Goal: Task Accomplishment & Management: Manage account settings

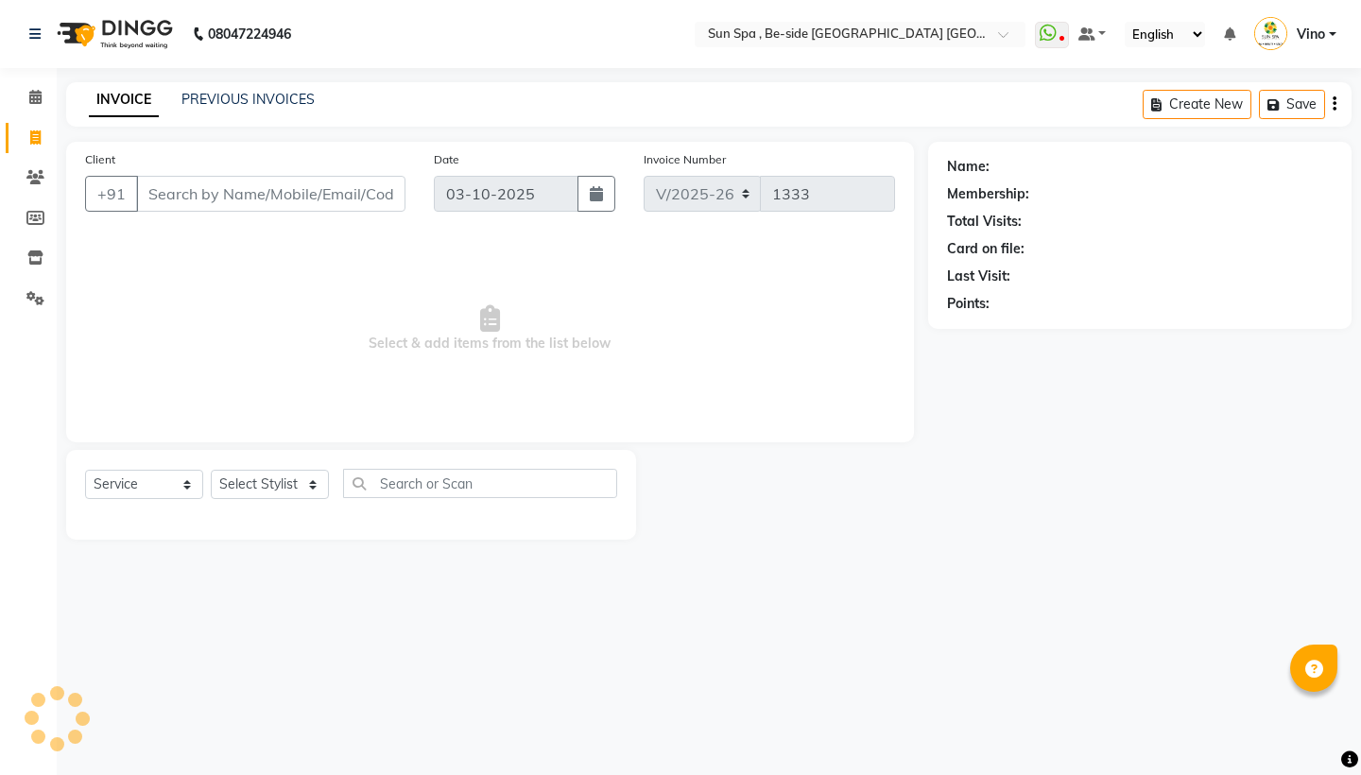
select select "5782"
select select "service"
click at [40, 94] on icon at bounding box center [35, 97] width 12 height 14
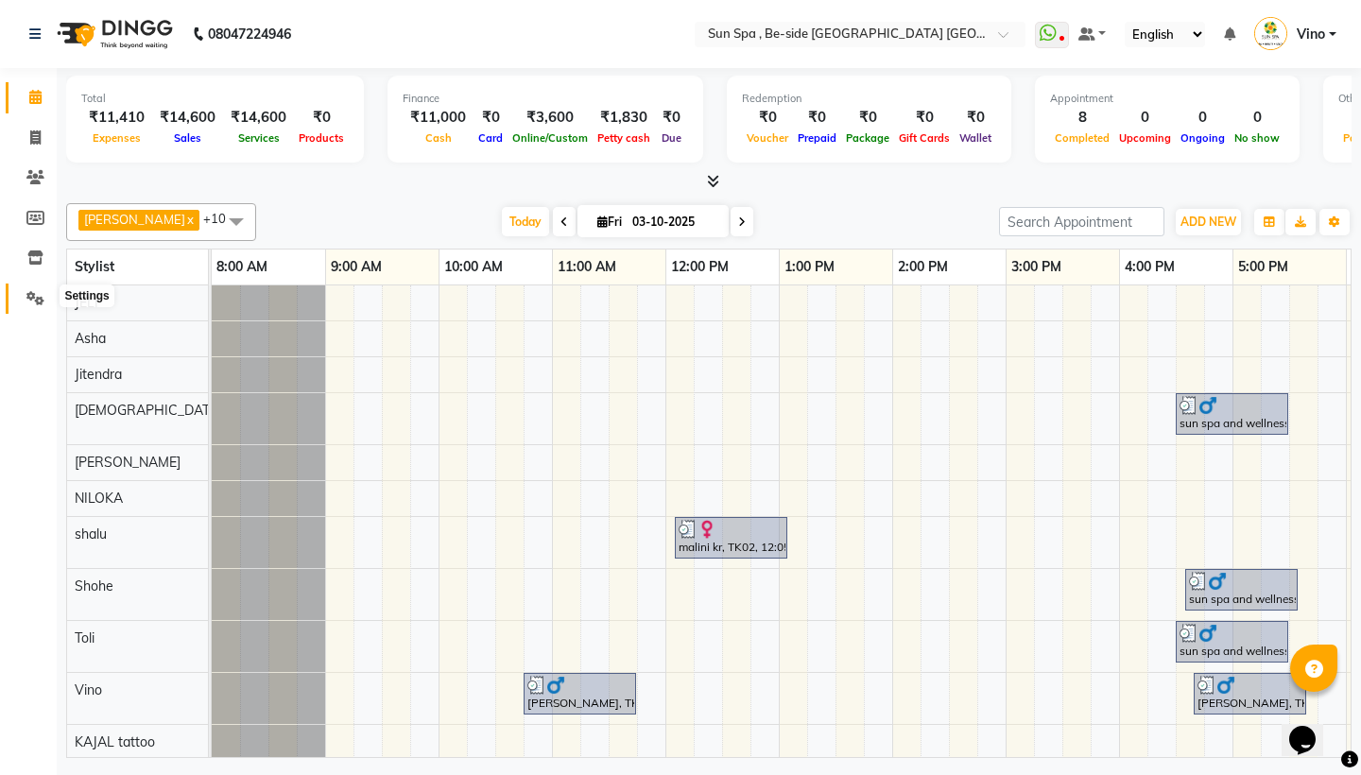
click at [40, 296] on icon at bounding box center [35, 298] width 18 height 14
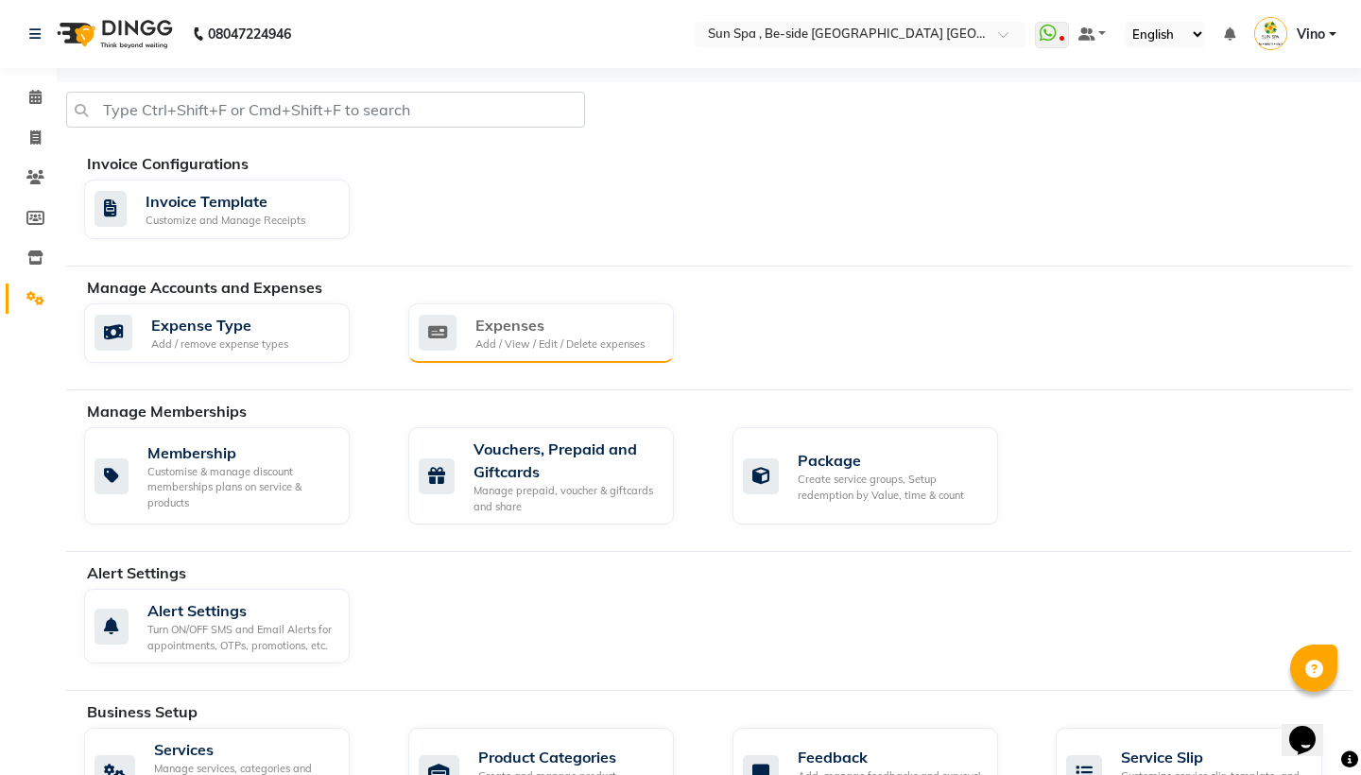
click at [525, 348] on div "Add / View / Edit / Delete expenses" at bounding box center [559, 344] width 169 height 16
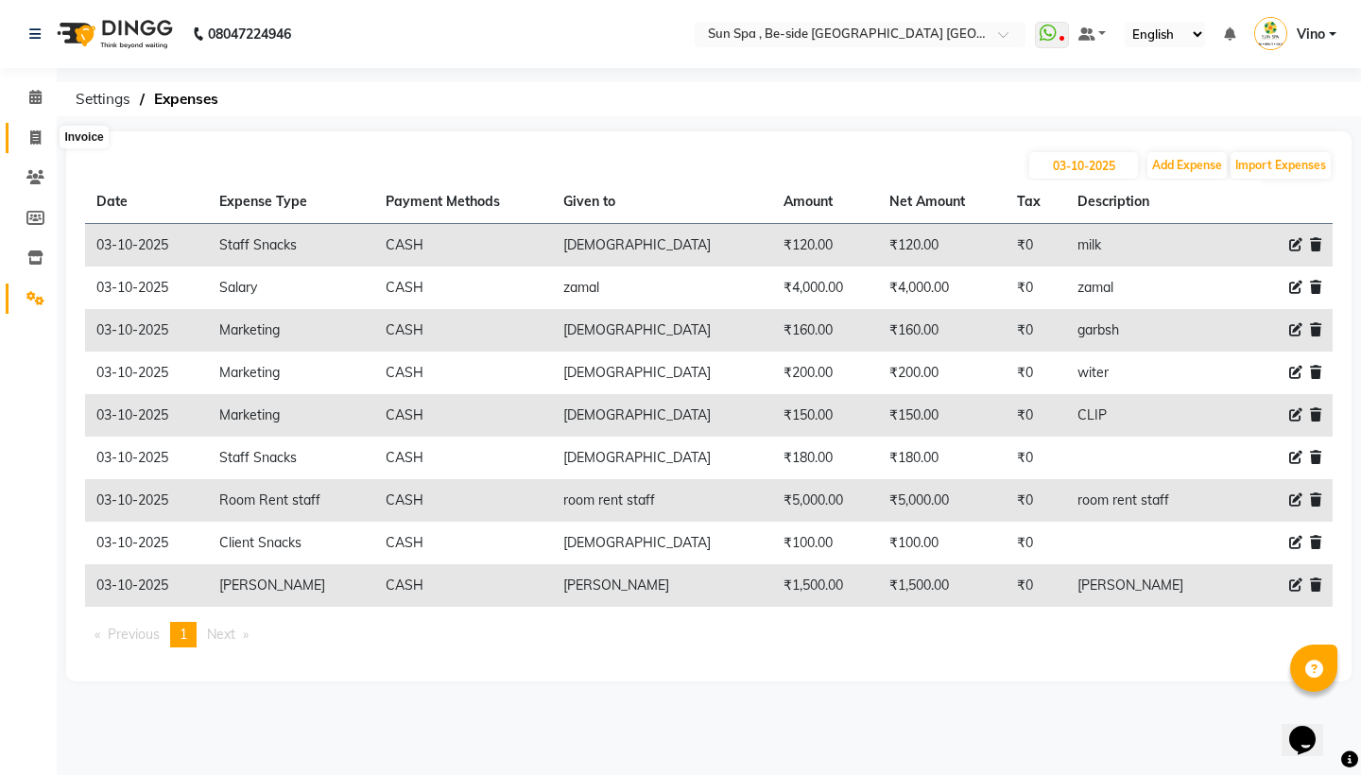
click at [37, 133] on icon at bounding box center [35, 137] width 10 height 14
select select "service"
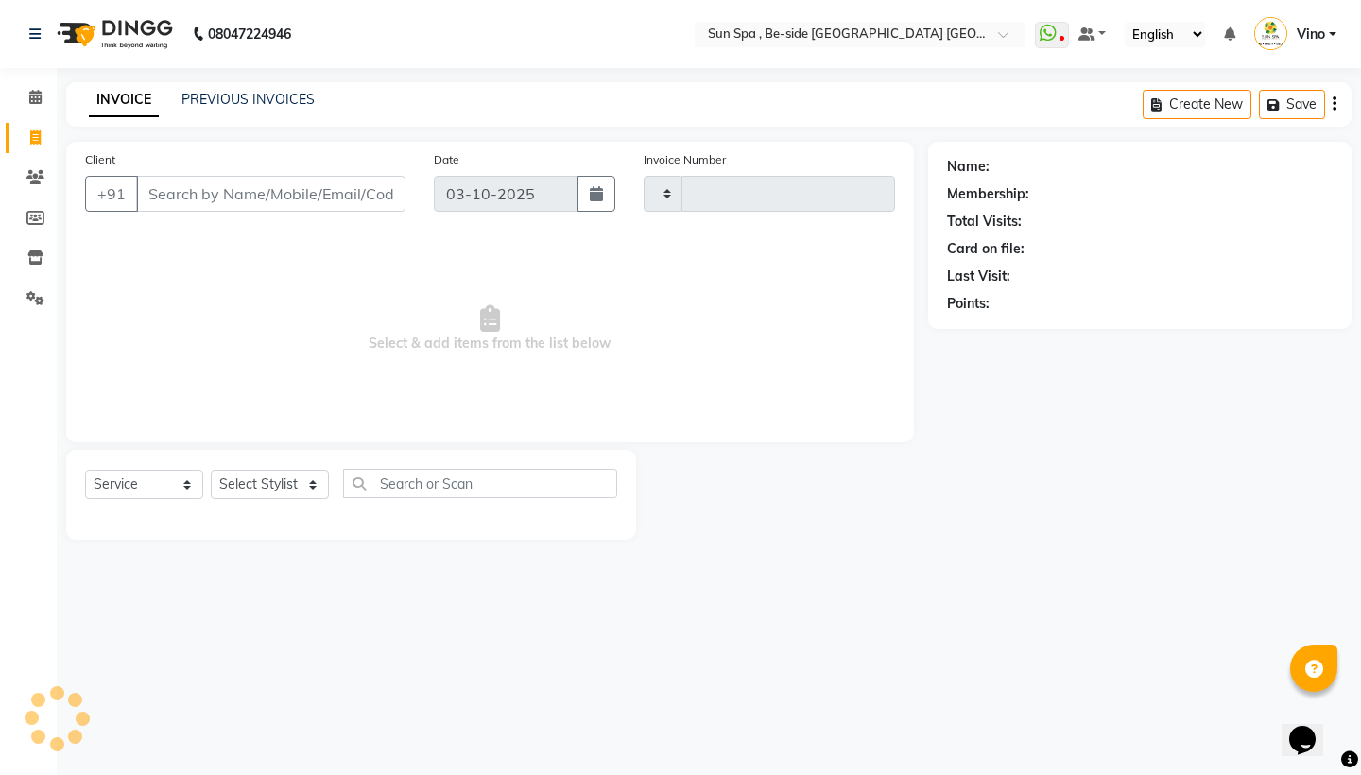
type input "1333"
select select "5782"
click at [37, 104] on span at bounding box center [35, 98] width 33 height 22
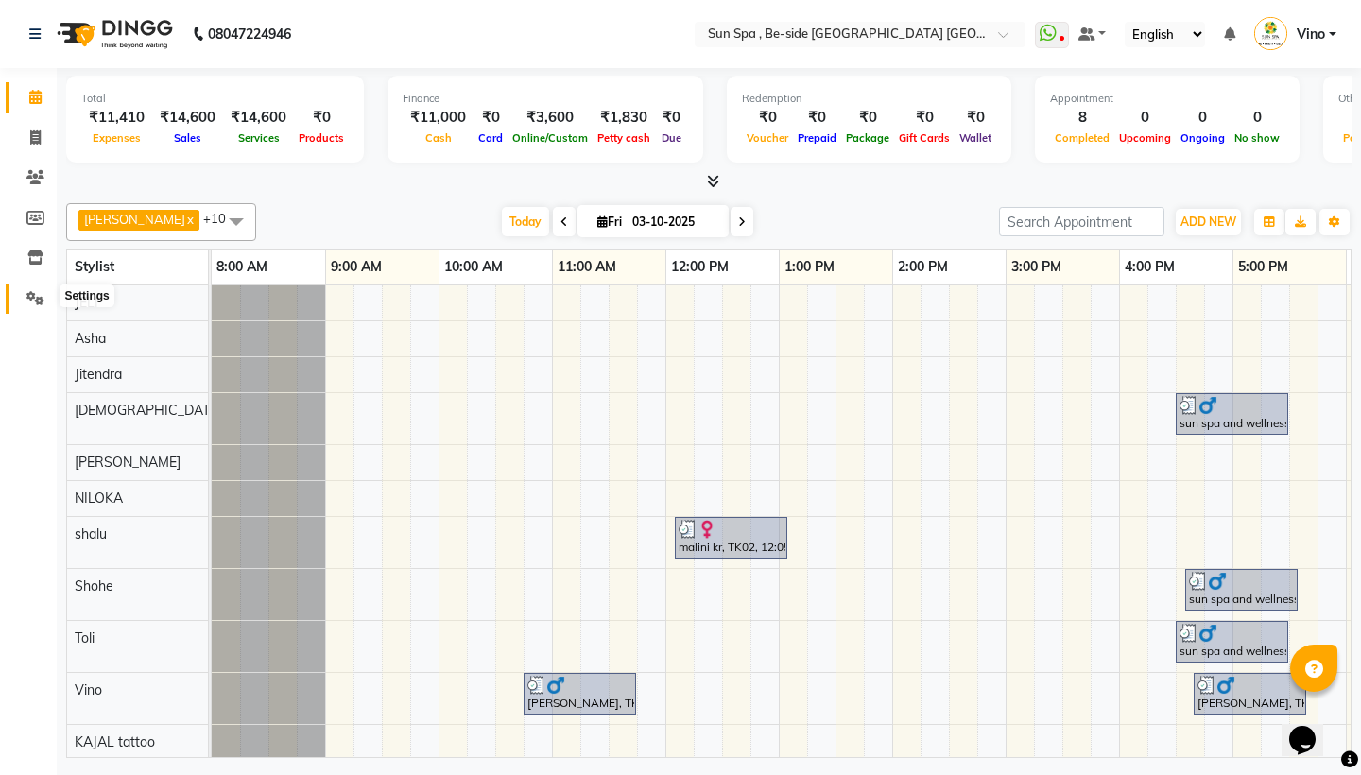
click at [34, 299] on icon at bounding box center [35, 298] width 18 height 14
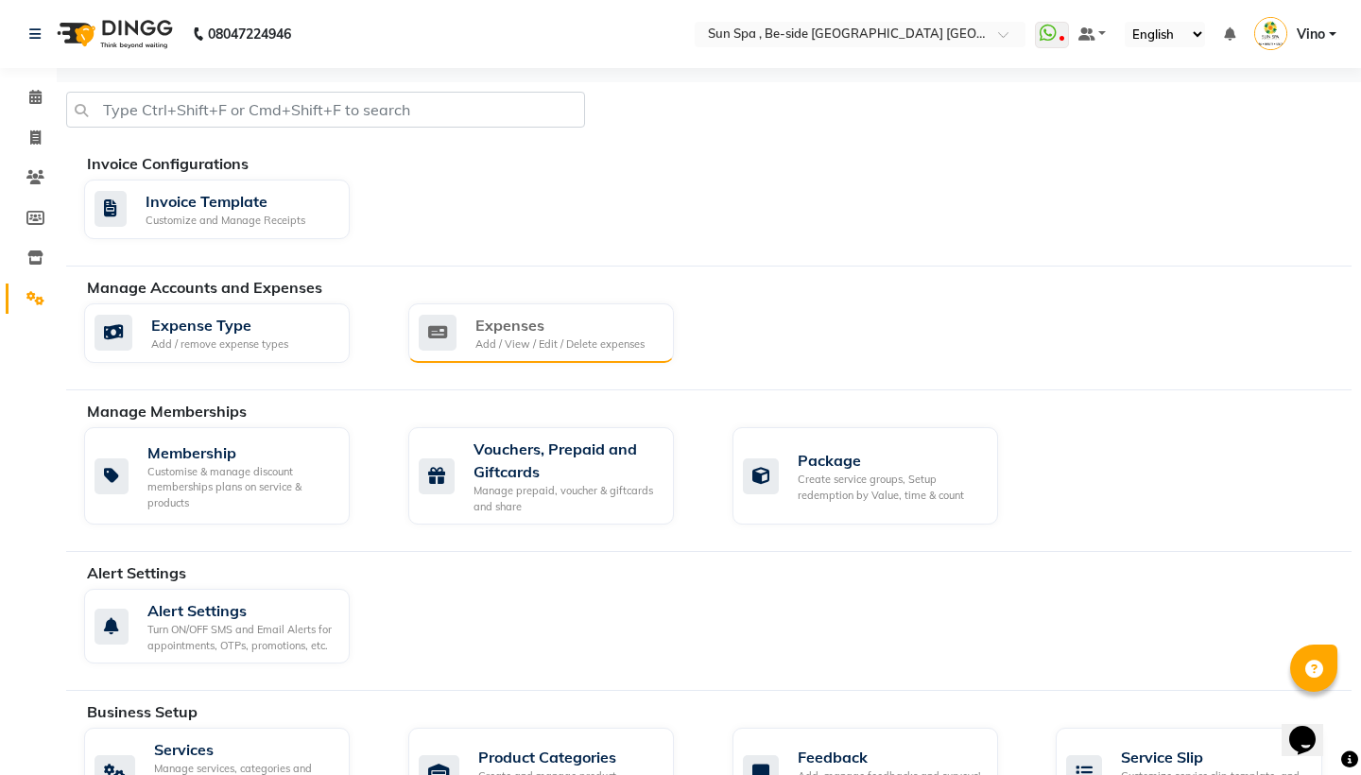
click at [618, 336] on div "Add / View / Edit / Delete expenses" at bounding box center [559, 344] width 169 height 16
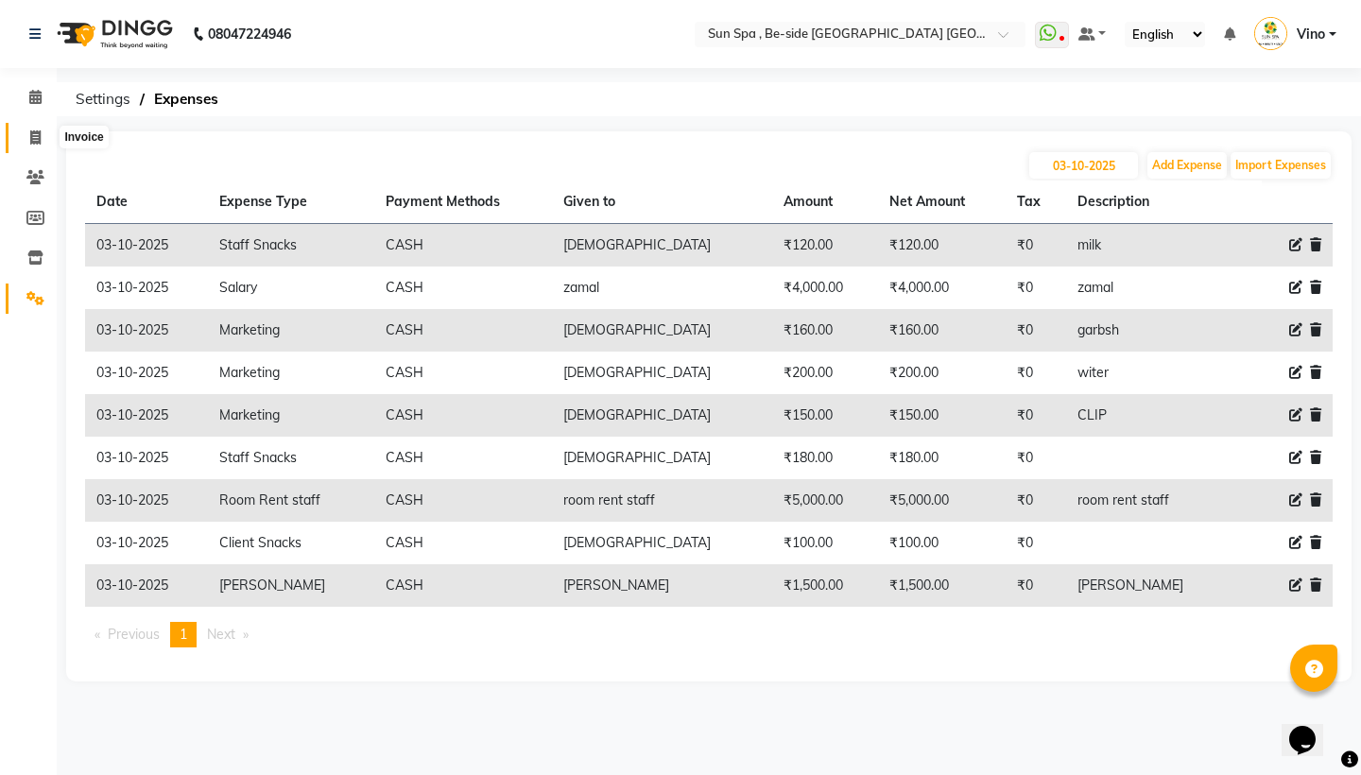
click at [33, 133] on icon at bounding box center [35, 137] width 10 height 14
select select "service"
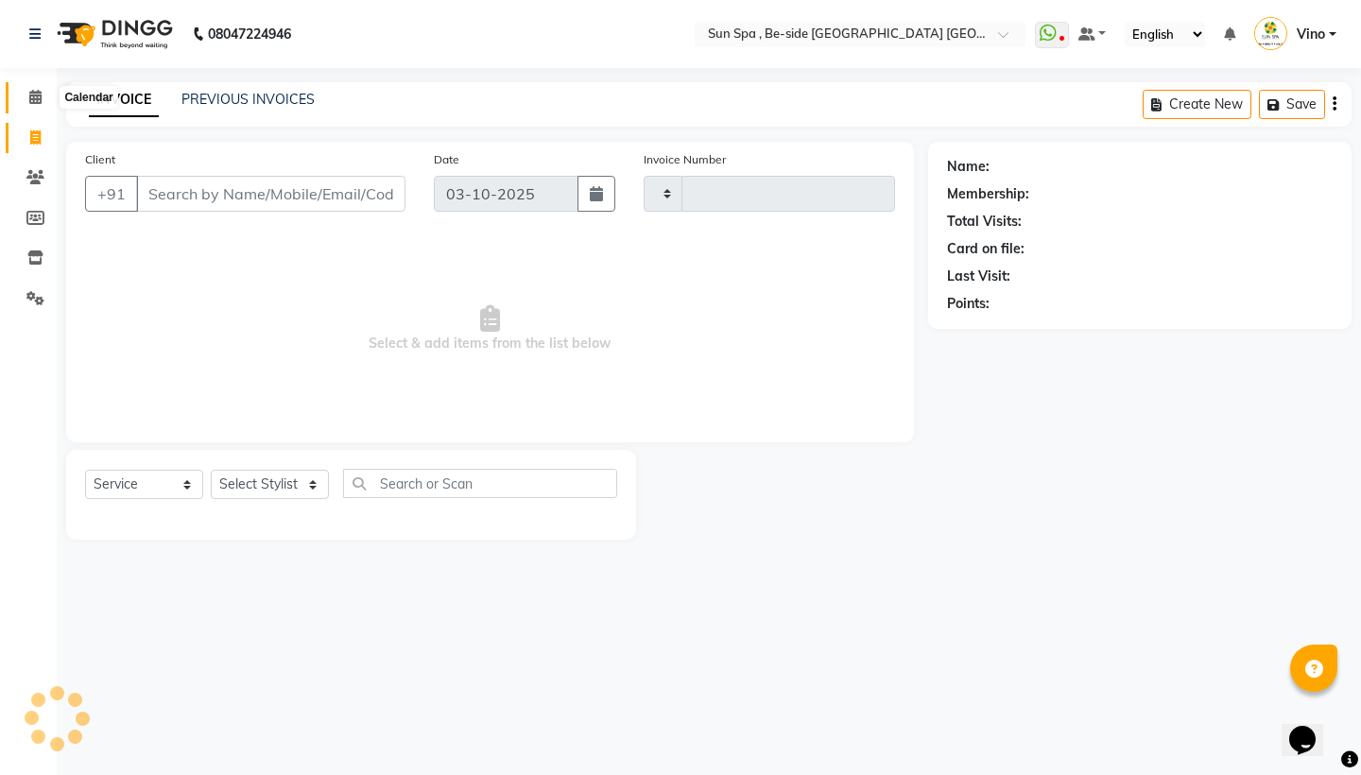
click at [32, 92] on icon at bounding box center [35, 97] width 12 height 14
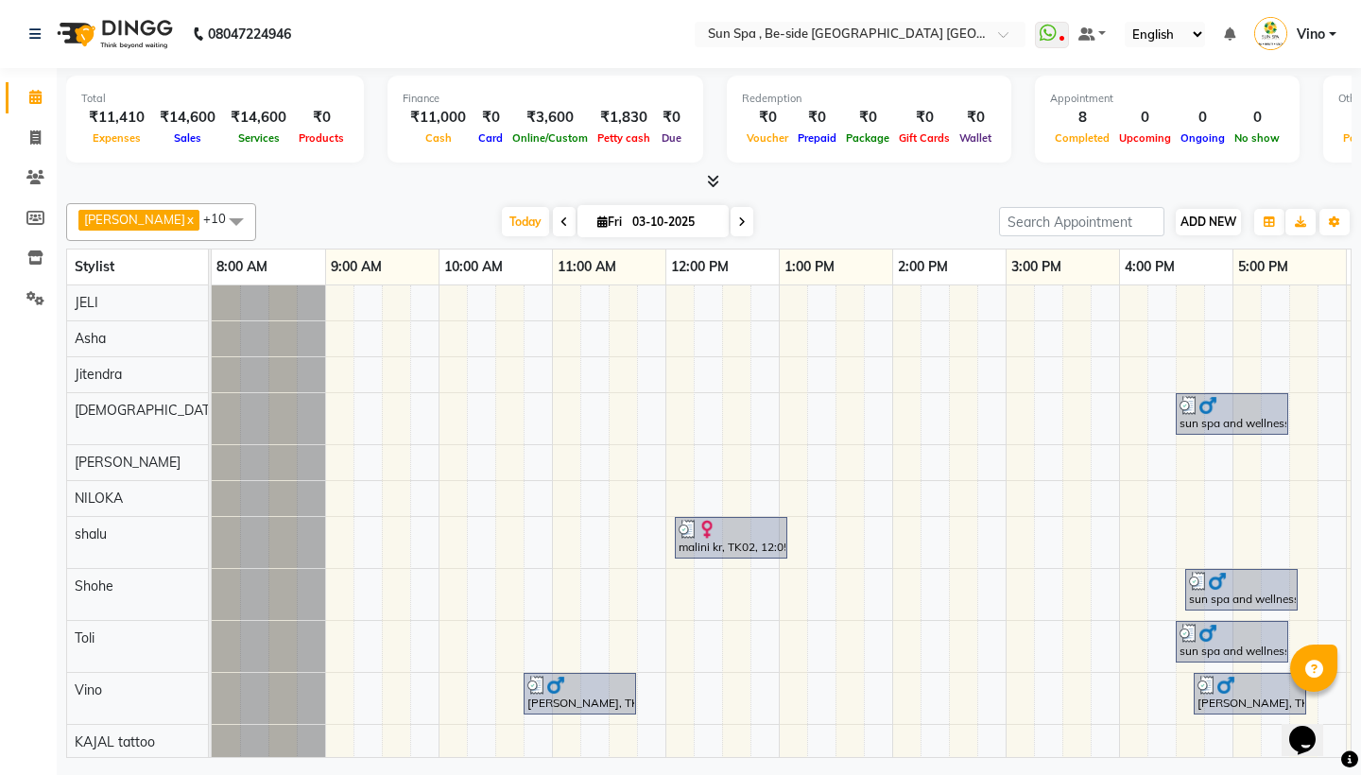
click at [1205, 222] on span "ADD NEW" at bounding box center [1208, 221] width 56 height 14
click at [1299, 296] on link "Add Expense" at bounding box center [1315, 306] width 149 height 25
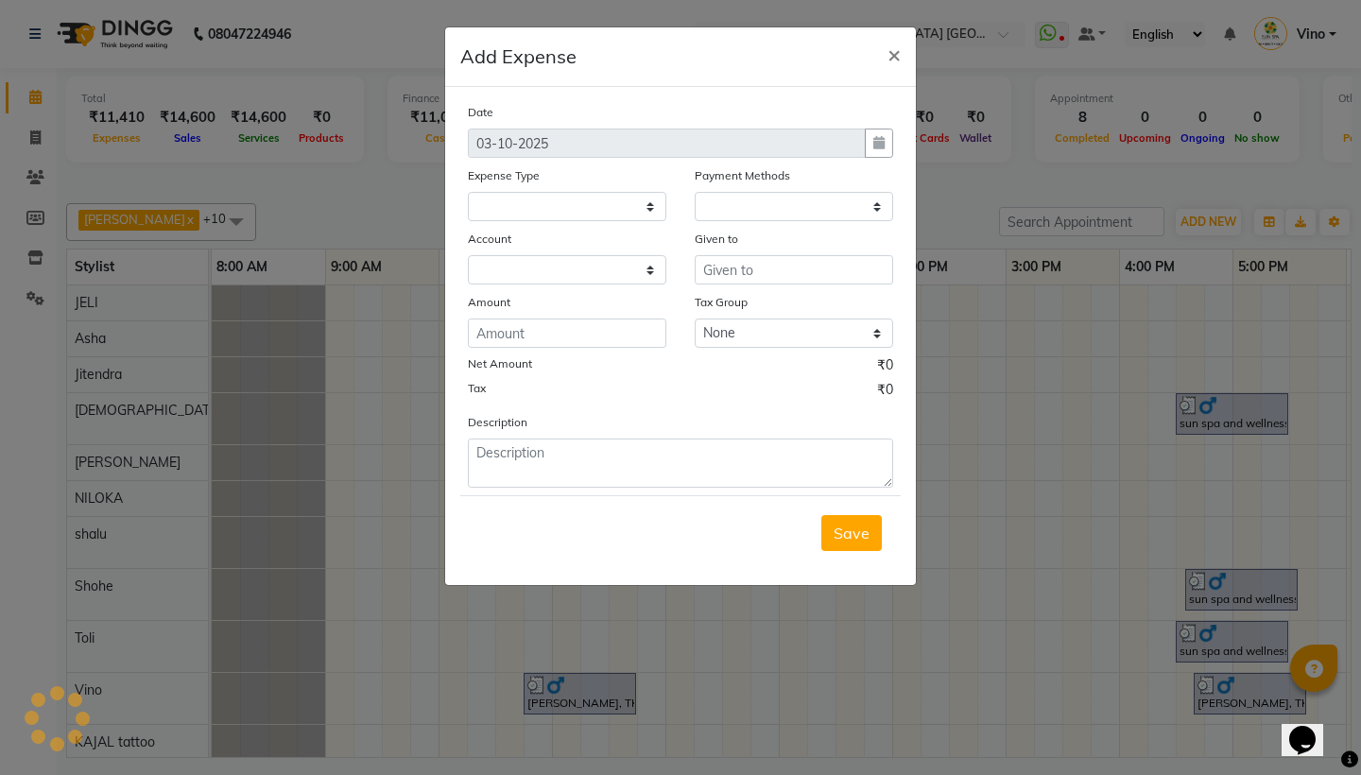
select select
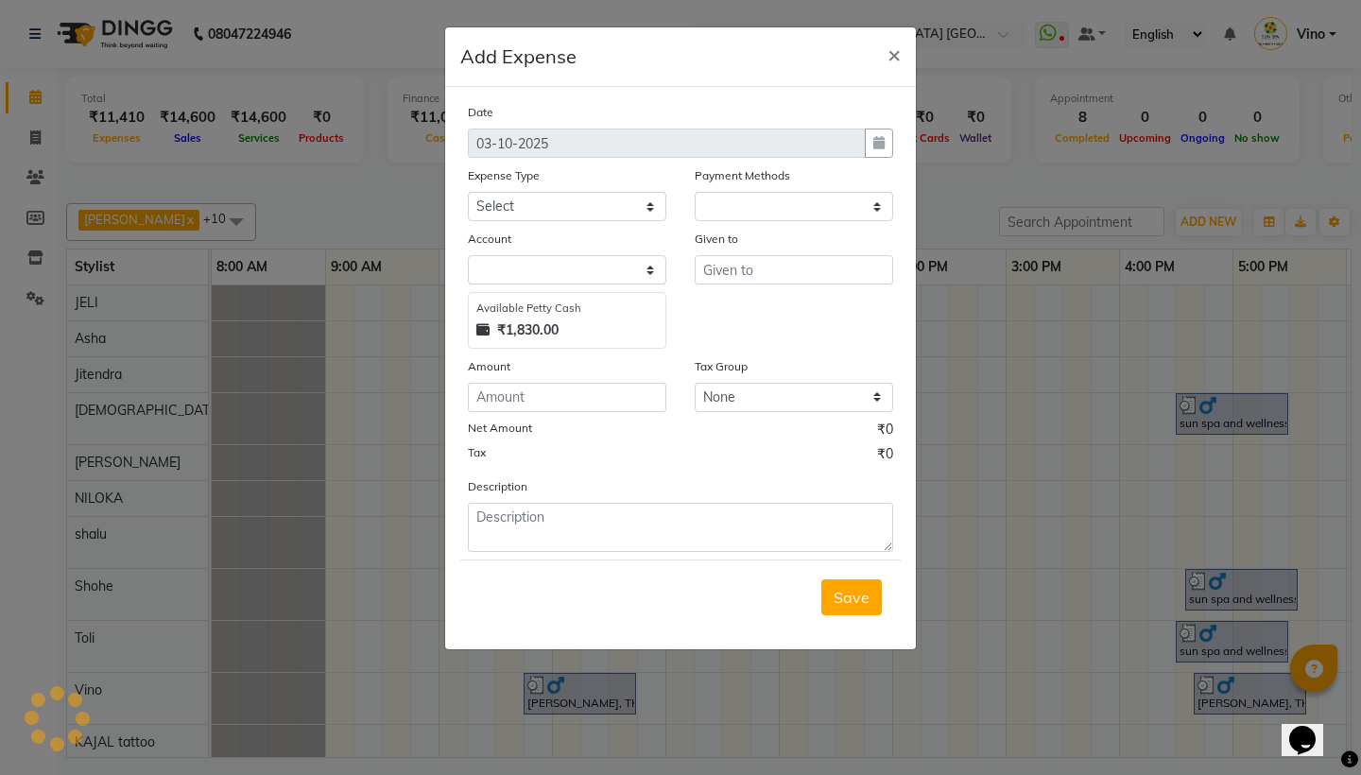
select select "1"
select select "4733"
select select "12828"
click at [786, 255] on input "text" at bounding box center [793, 269] width 198 height 29
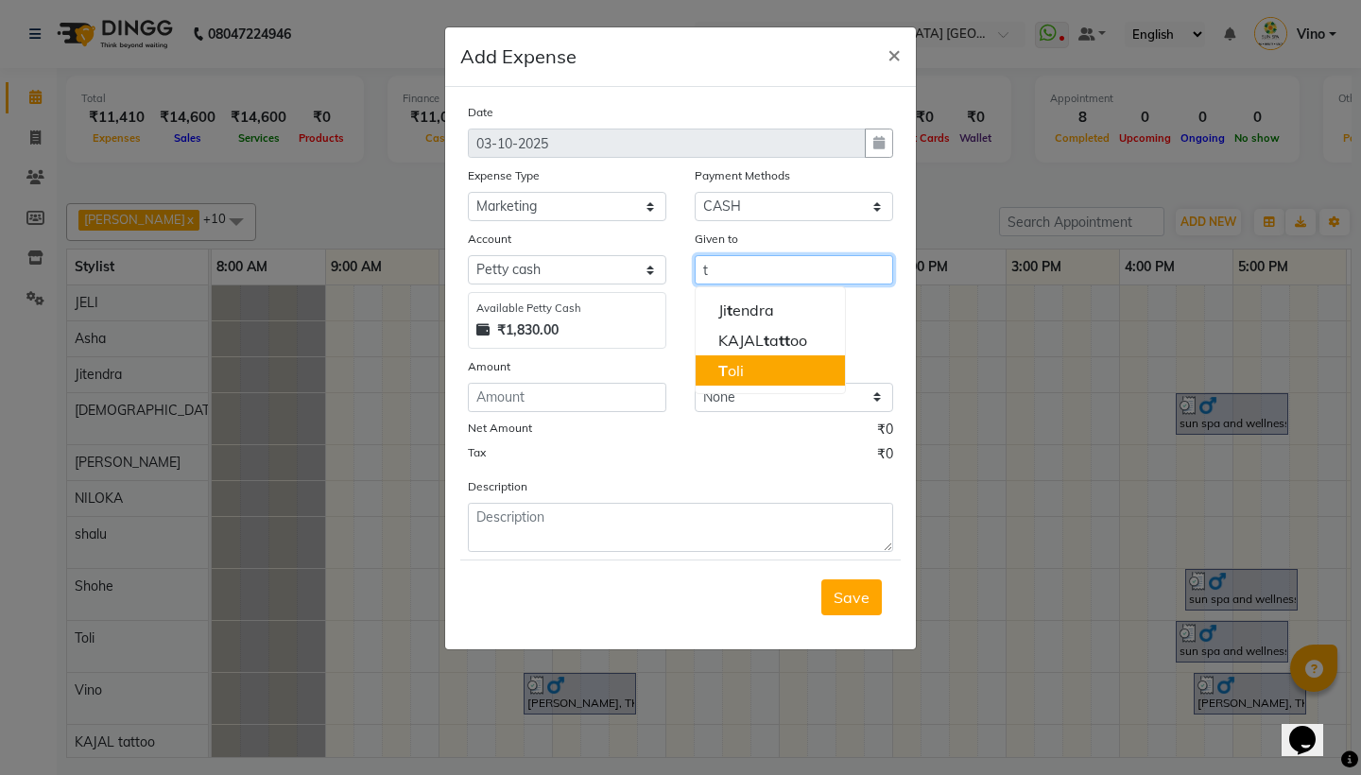
click at [741, 367] on ngb-highlight "T oli" at bounding box center [731, 370] width 26 height 19
click at [755, 267] on input "Toli" at bounding box center [793, 269] width 198 height 29
type input "T"
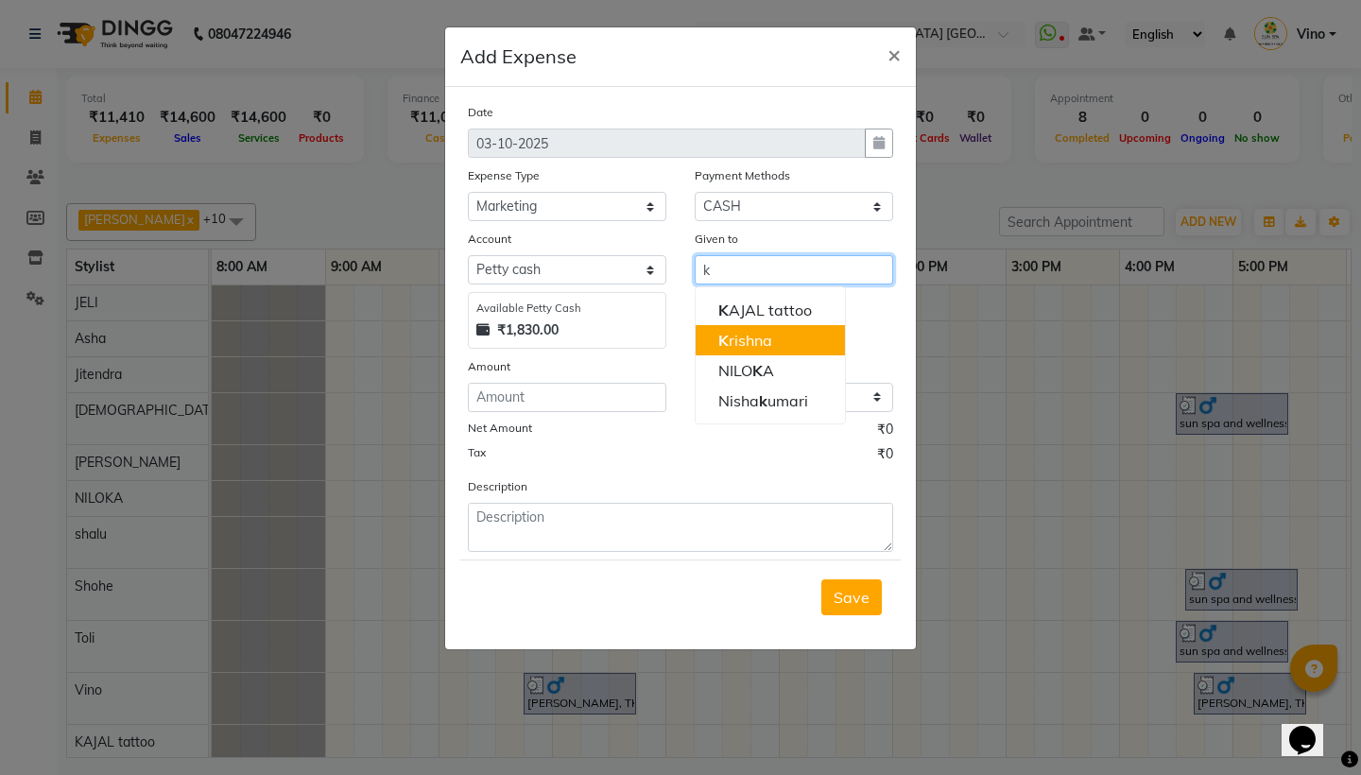
click at [762, 342] on ngb-highlight "K rishna" at bounding box center [745, 340] width 54 height 19
type input "[DEMOGRAPHIC_DATA]"
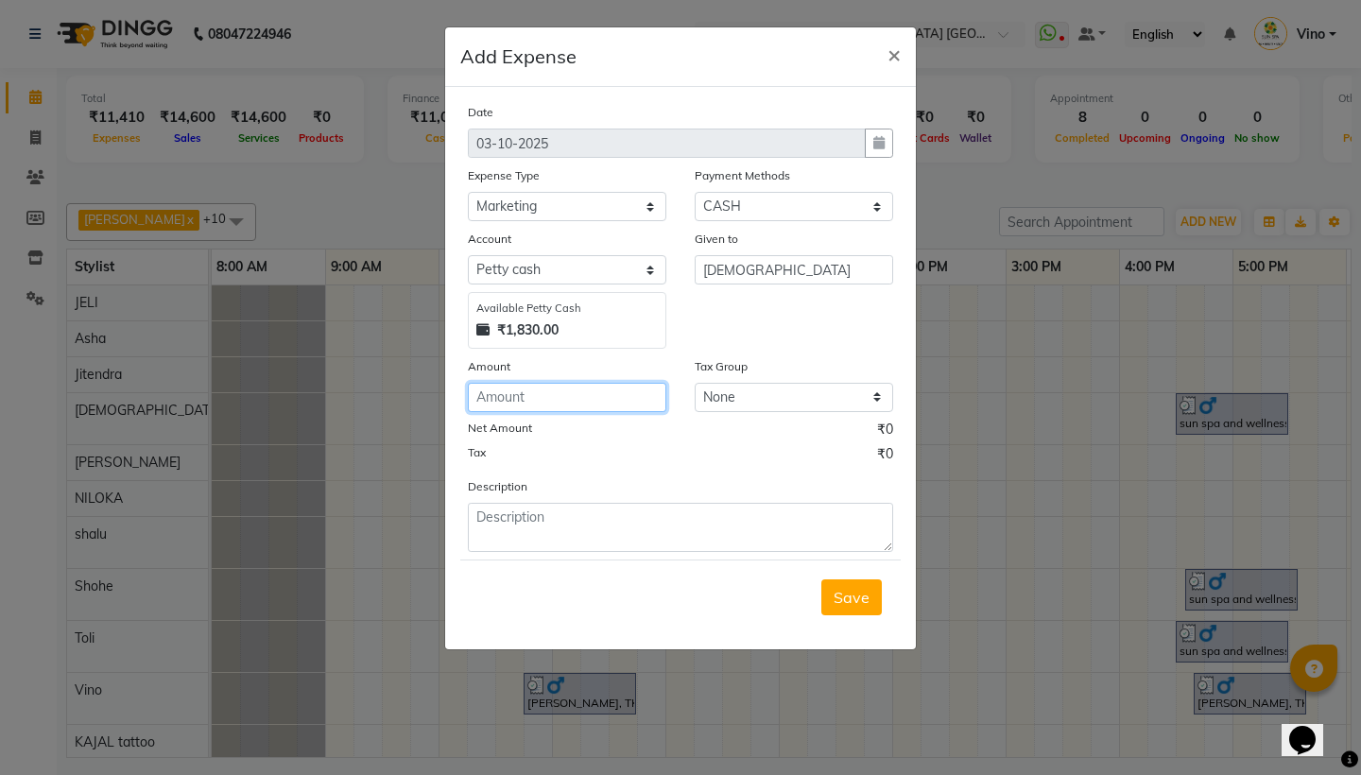
click at [605, 405] on input "number" at bounding box center [567, 397] width 198 height 29
type input "250"
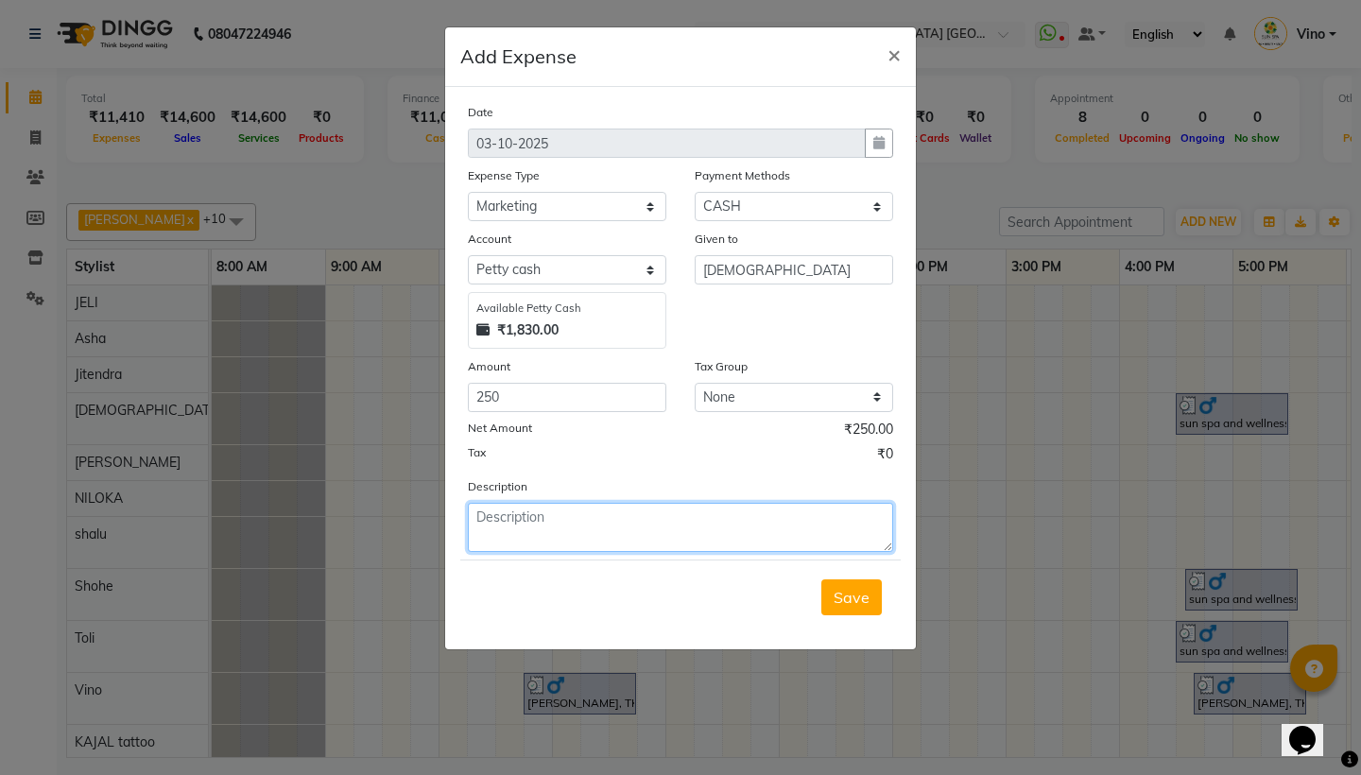
click at [657, 528] on textarea at bounding box center [680, 527] width 425 height 49
type textarea "chapter coffee"
drag, startPoint x: 657, startPoint y: 528, endPoint x: 839, endPoint y: 604, distance: 197.4
click at [839, 604] on span "Save" at bounding box center [851, 597] width 36 height 19
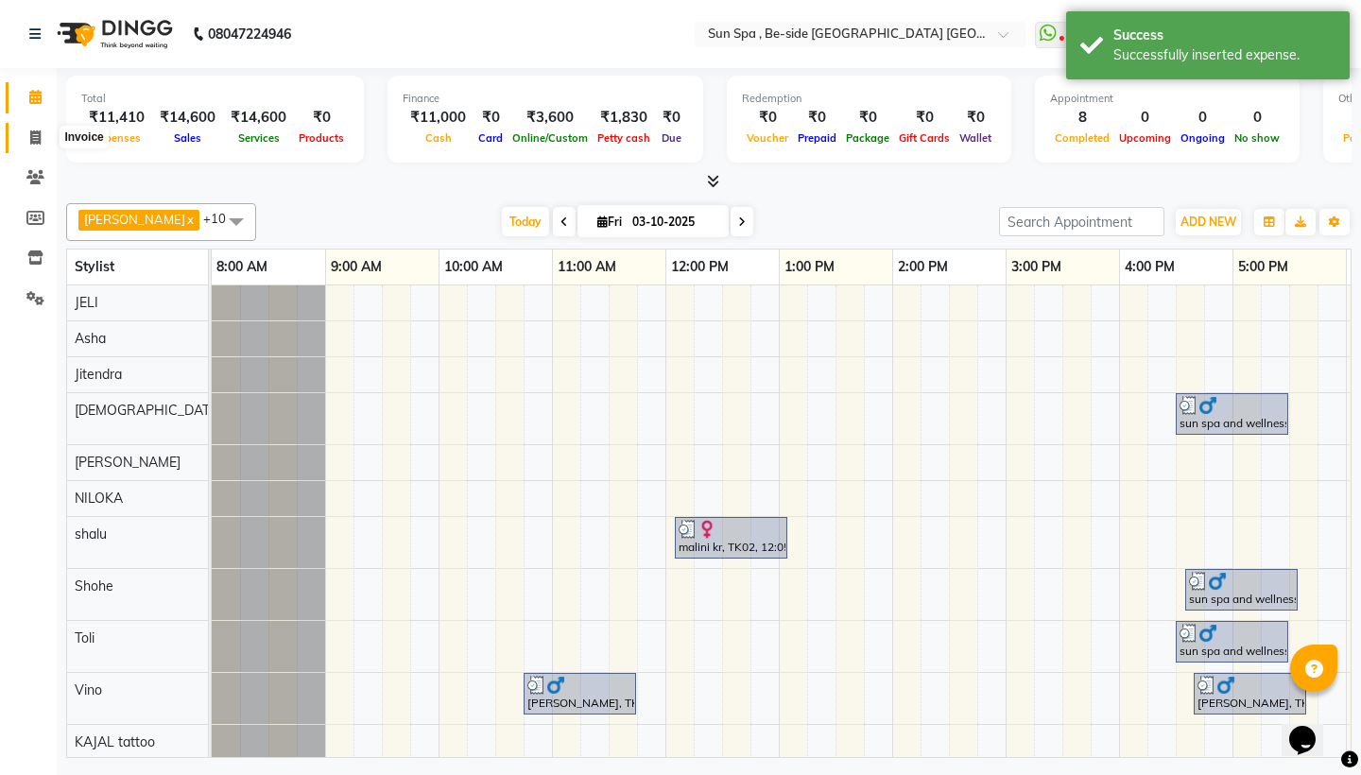
click at [39, 135] on icon at bounding box center [35, 137] width 10 height 14
select select "service"
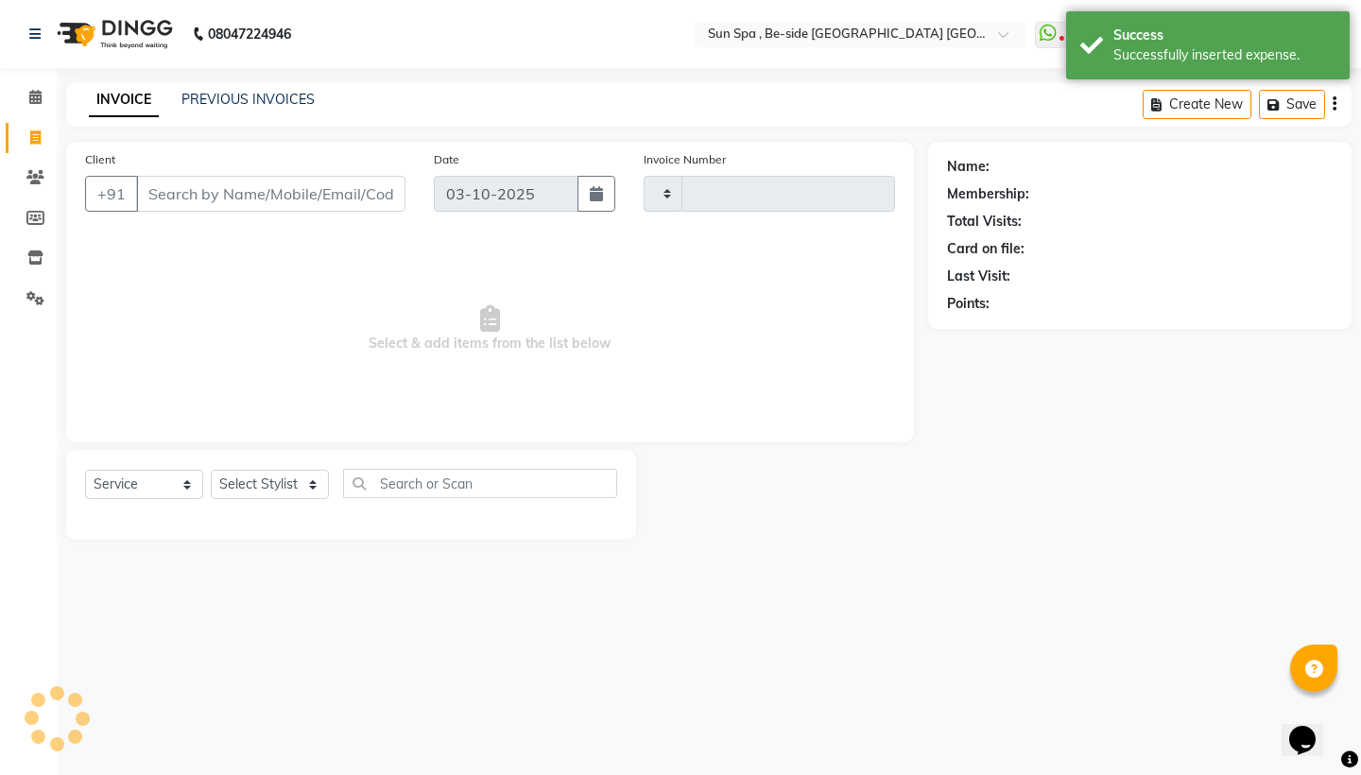
type input "1333"
select select "5782"
click at [32, 89] on span at bounding box center [35, 98] width 33 height 22
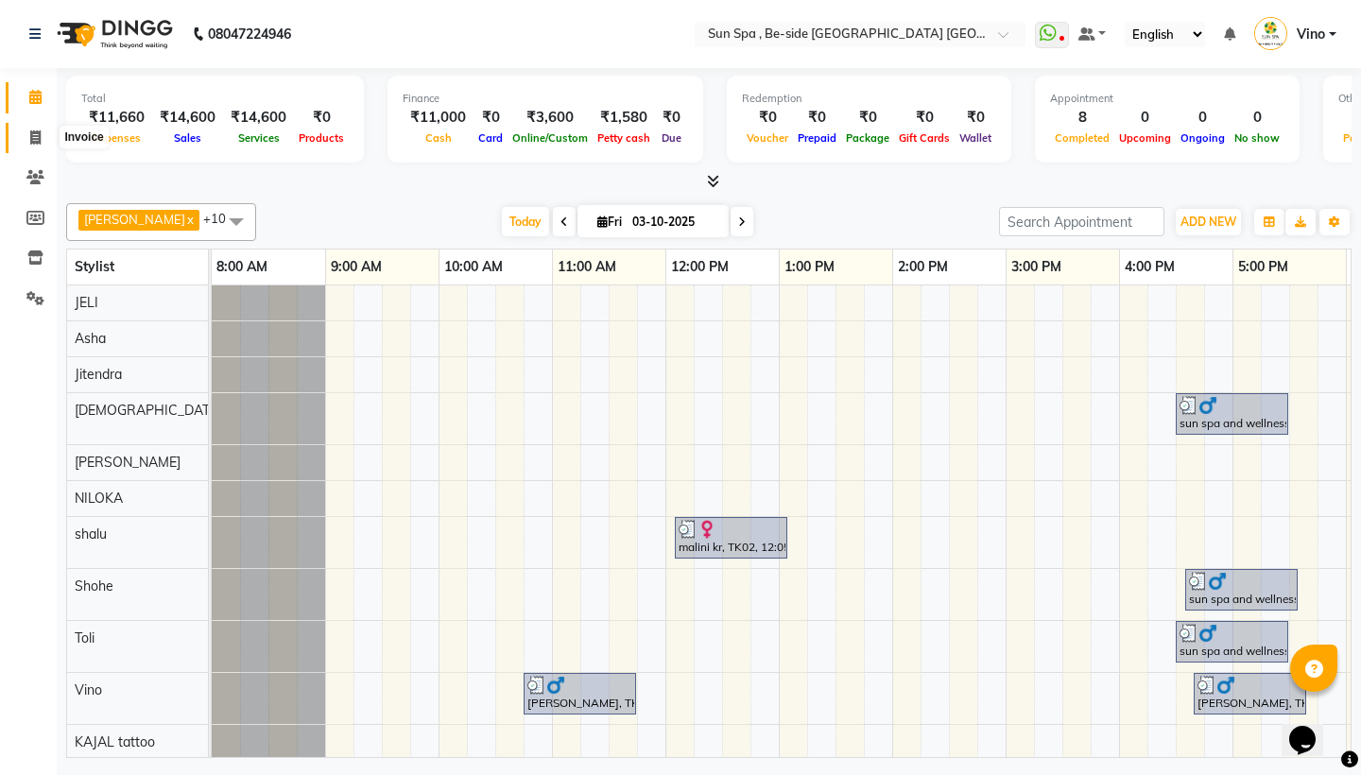
click at [32, 132] on icon at bounding box center [35, 137] width 10 height 14
select select "service"
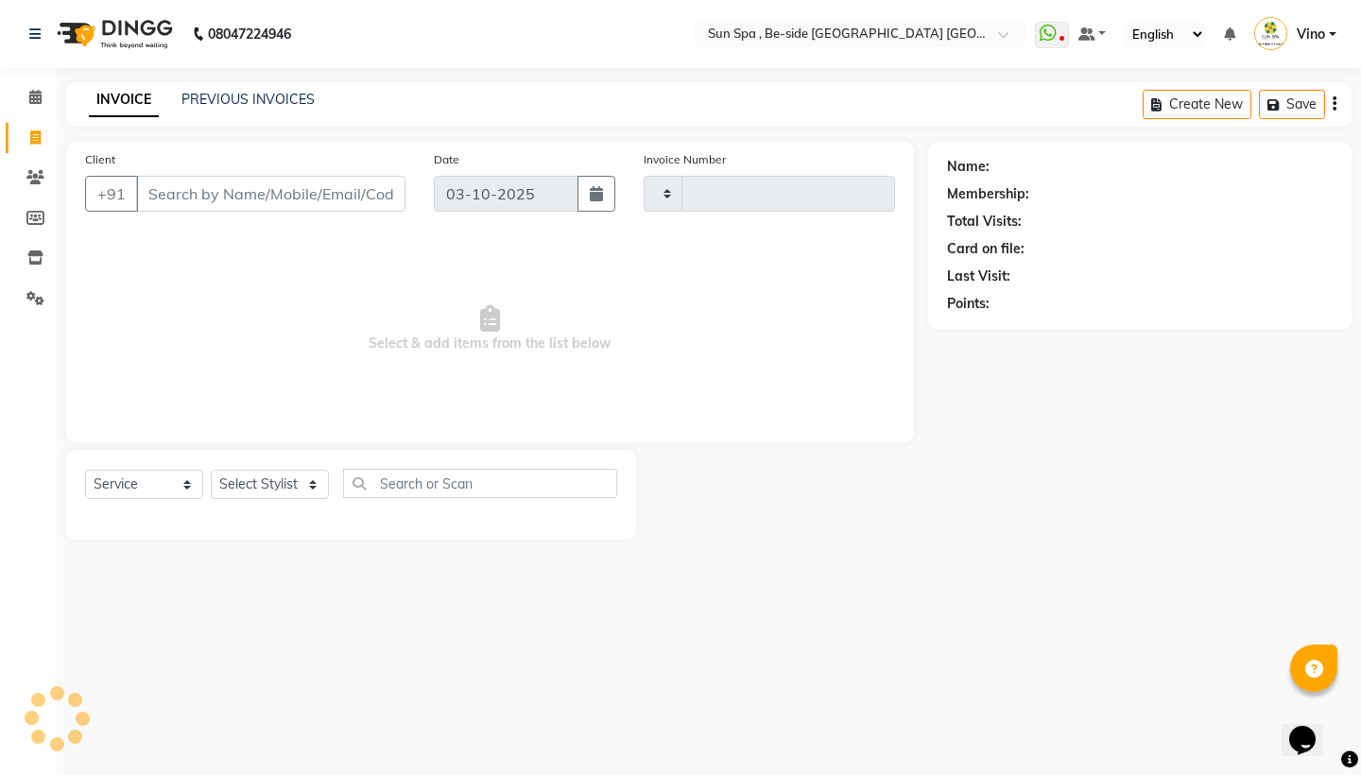
type input "1333"
select select "5782"
click at [34, 85] on link "Calendar" at bounding box center [28, 97] width 45 height 31
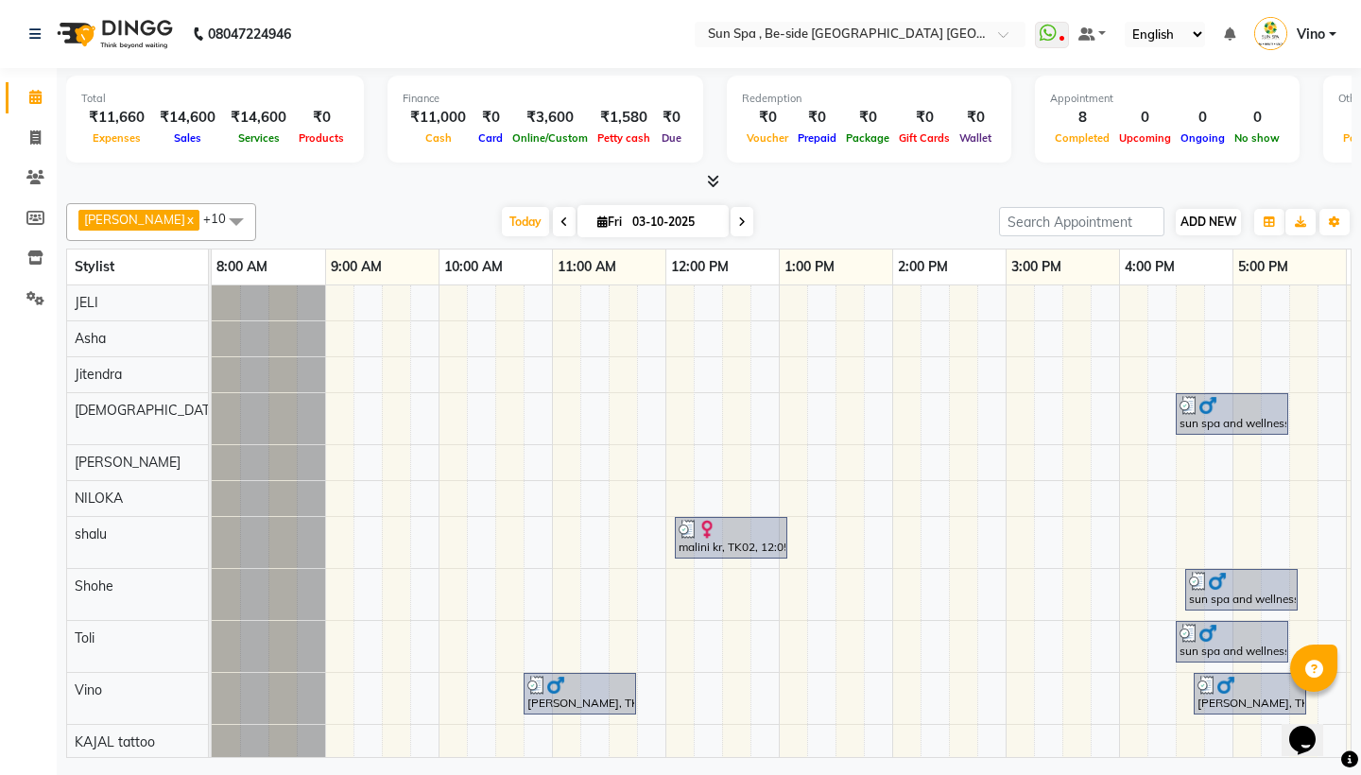
click at [1198, 224] on span "ADD NEW" at bounding box center [1208, 221] width 56 height 14
click at [1304, 308] on link "Add Expense" at bounding box center [1315, 306] width 149 height 25
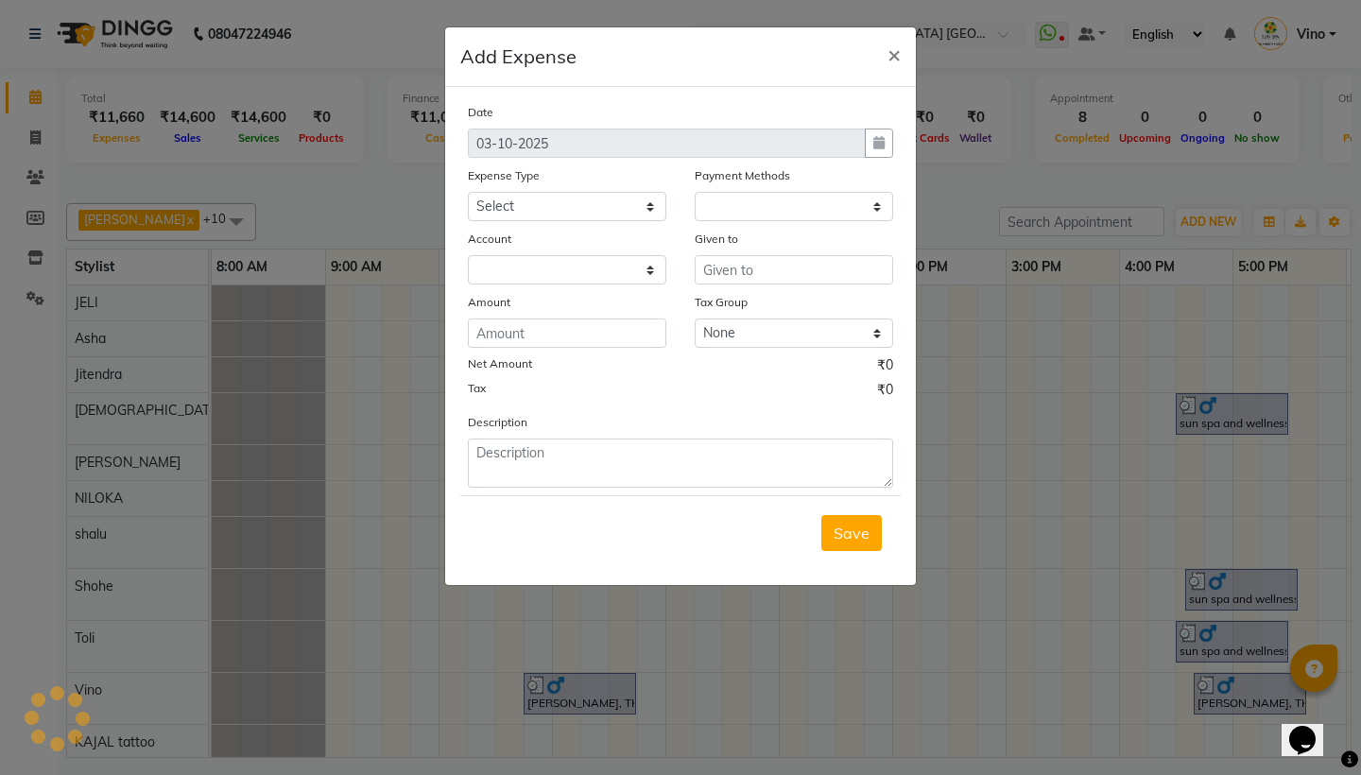
select select "1"
select select "4733"
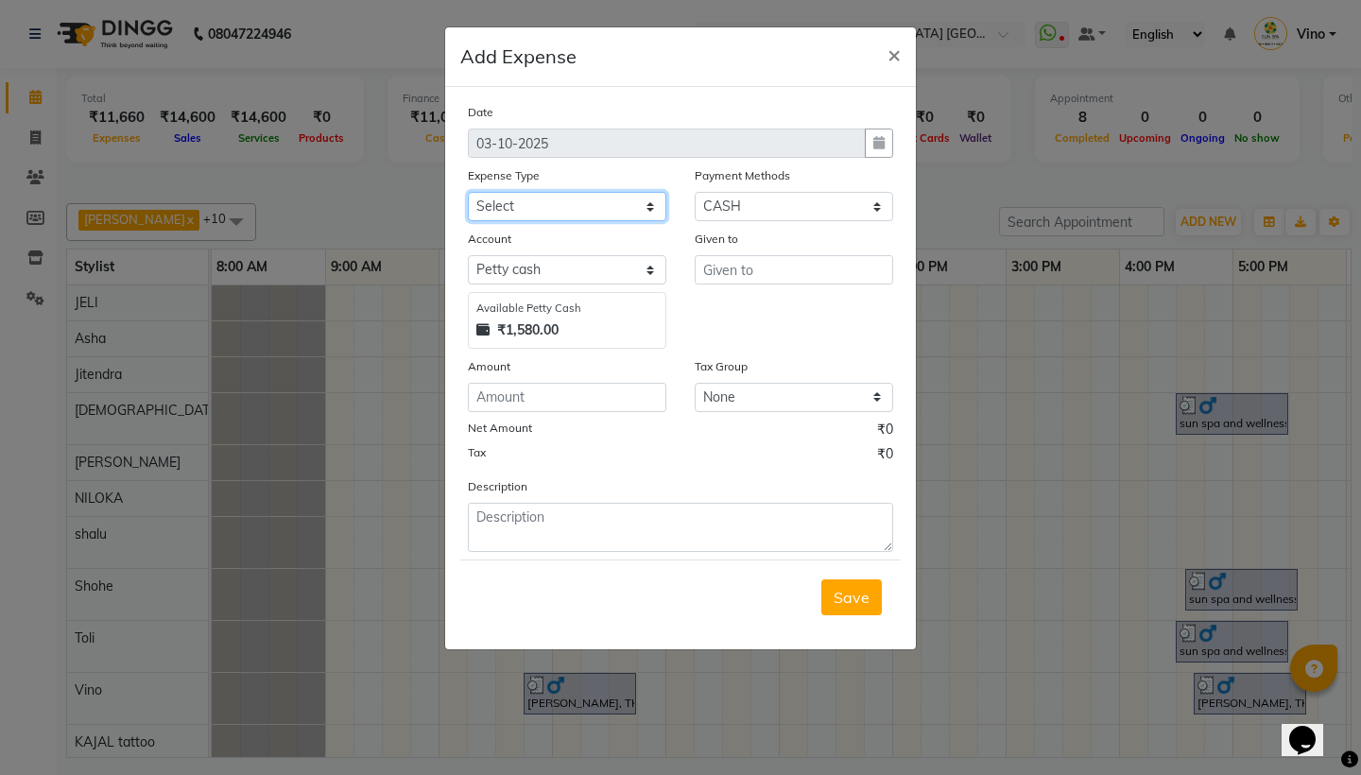
select select "12838"
click at [763, 277] on input "text" at bounding box center [793, 269] width 198 height 29
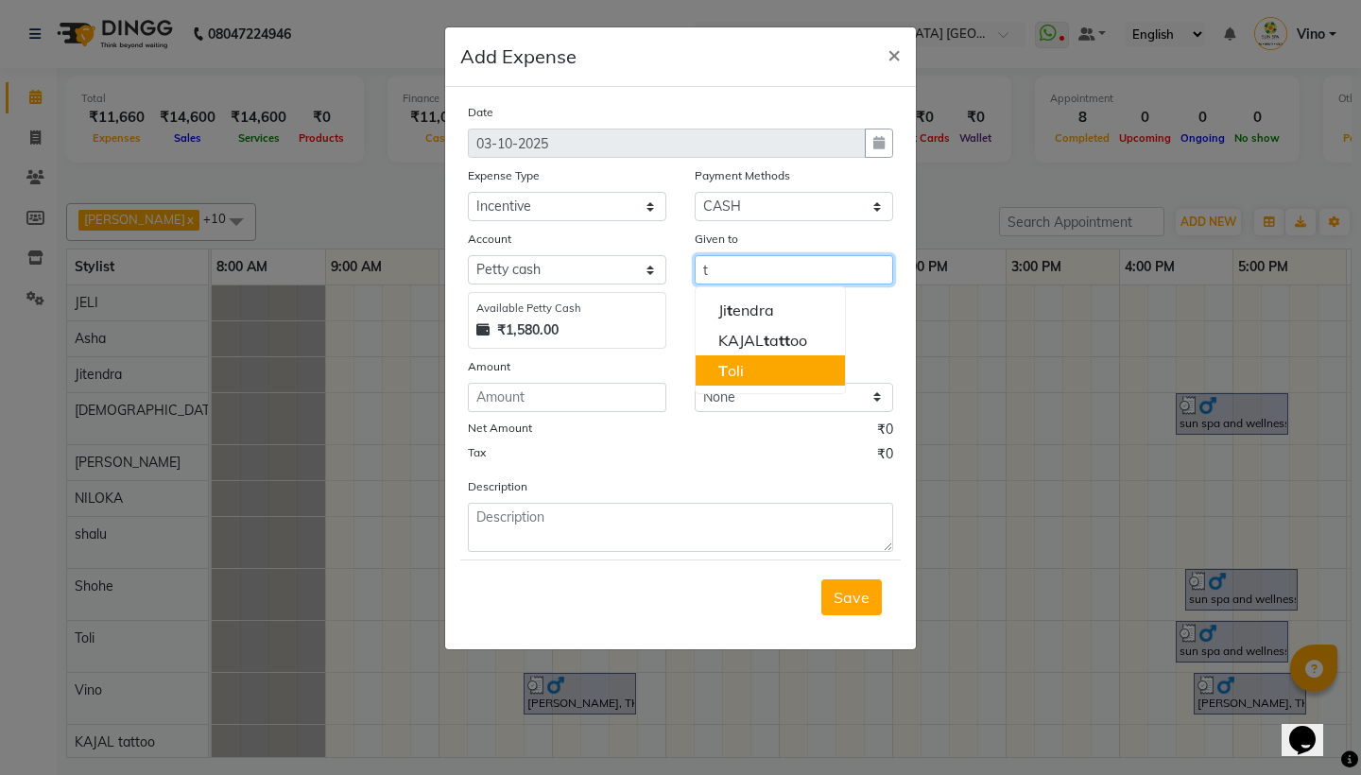
click at [751, 368] on button "T oli" at bounding box center [769, 370] width 149 height 30
type input "Toli"
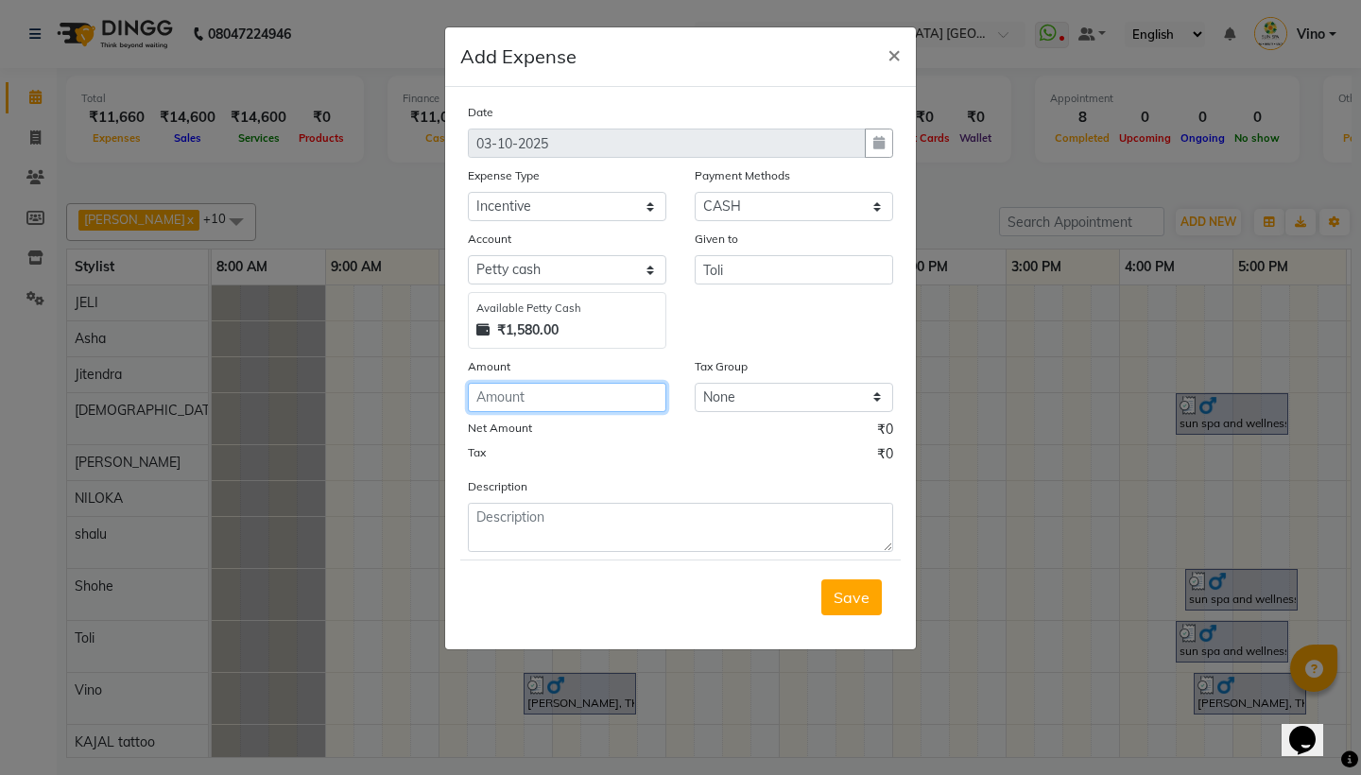
click at [543, 398] on input "number" at bounding box center [567, 397] width 198 height 29
type input "200"
click at [848, 606] on button "Save" at bounding box center [851, 597] width 60 height 36
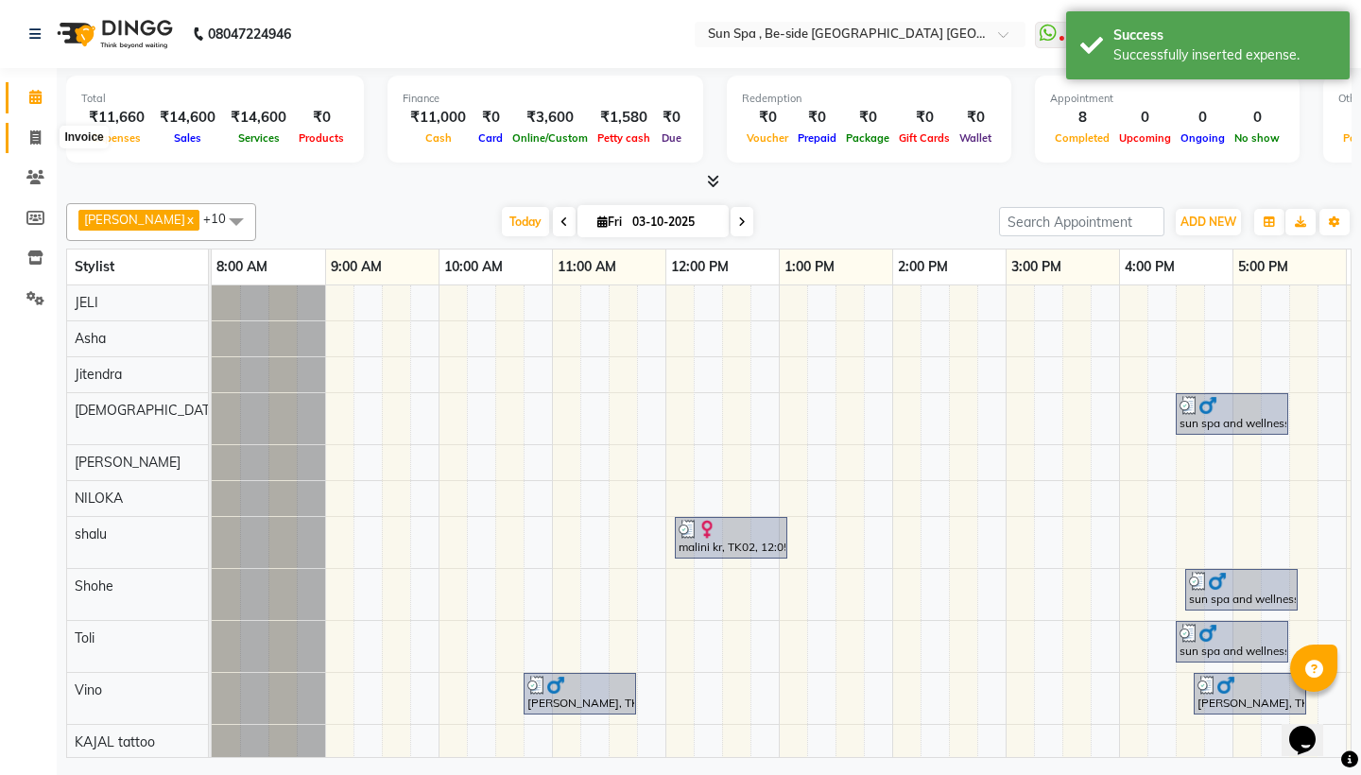
click at [32, 136] on icon at bounding box center [35, 137] width 10 height 14
select select "service"
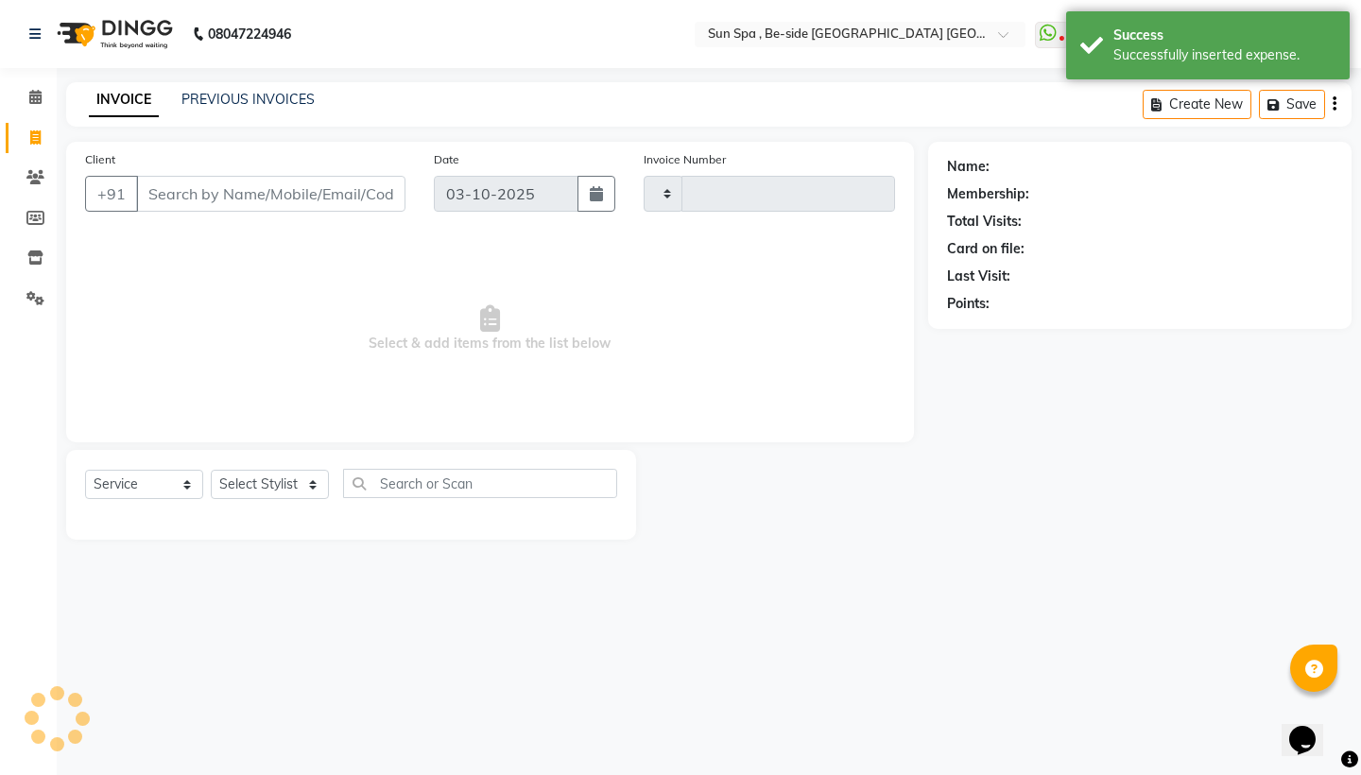
type input "1333"
select select "5782"
click at [39, 94] on icon at bounding box center [35, 97] width 12 height 14
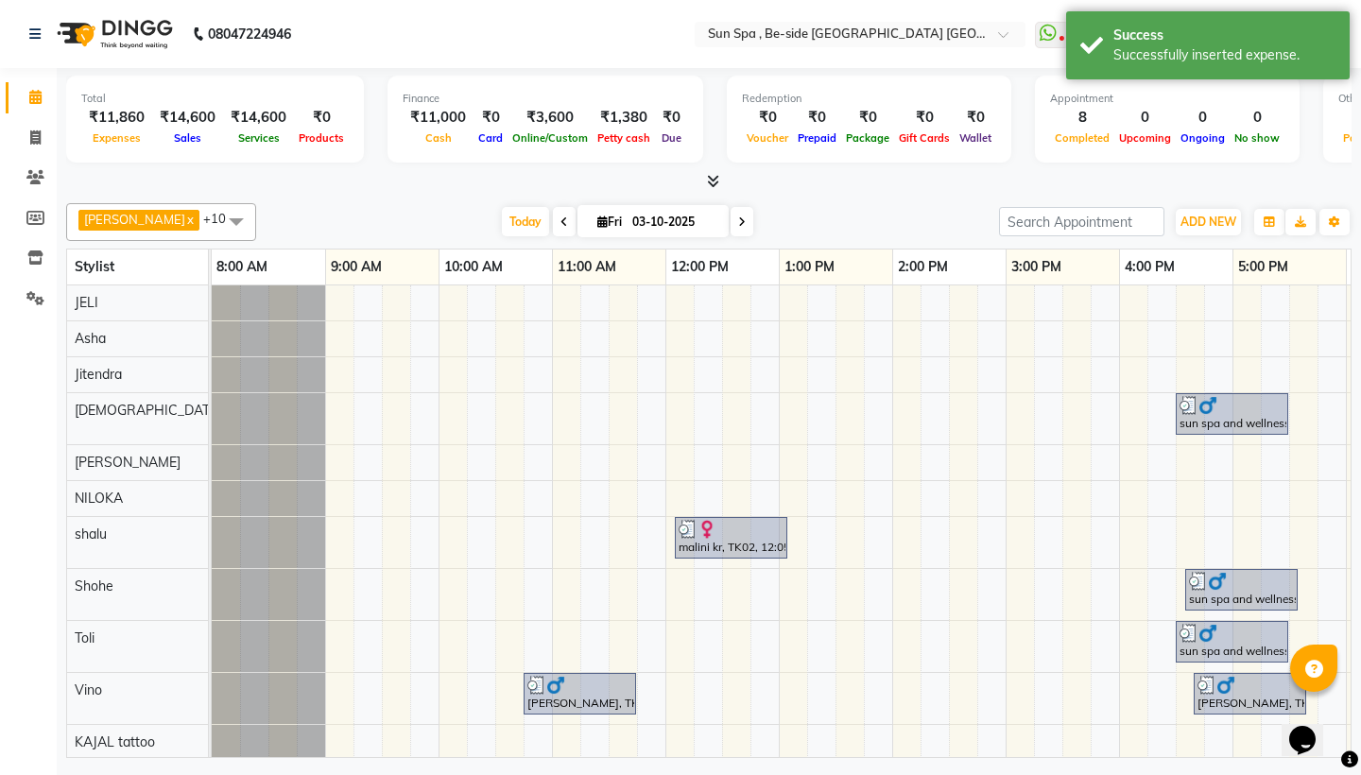
drag, startPoint x: 1031, startPoint y: 196, endPoint x: 1108, endPoint y: 203, distance: 77.8
click at [1053, 196] on div "[PERSON_NAME] x Asha x Jitendra x KAJAL tattoo x [DEMOGRAPHIC_DATA] x [PERSON_N…" at bounding box center [708, 477] width 1285 height 562
drag, startPoint x: 1108, startPoint y: 203, endPoint x: 1168, endPoint y: 203, distance: 59.5
click at [1112, 203] on div "[PERSON_NAME] x Asha x Jitendra x KAJAL tattoo x [DEMOGRAPHIC_DATA] x [PERSON_N…" at bounding box center [708, 222] width 1285 height 38
click at [1199, 218] on span "ADD NEW" at bounding box center [1208, 221] width 56 height 14
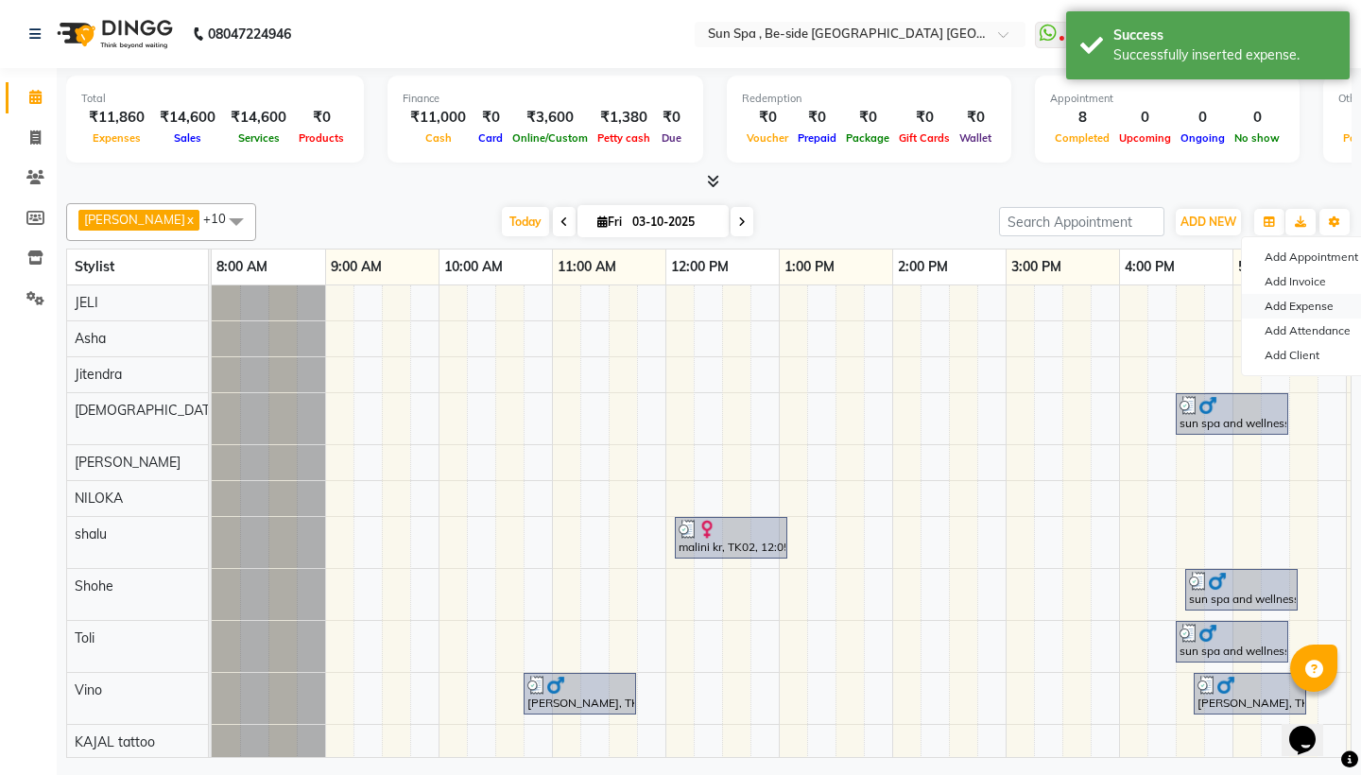
click at [1285, 303] on link "Add Expense" at bounding box center [1315, 306] width 149 height 25
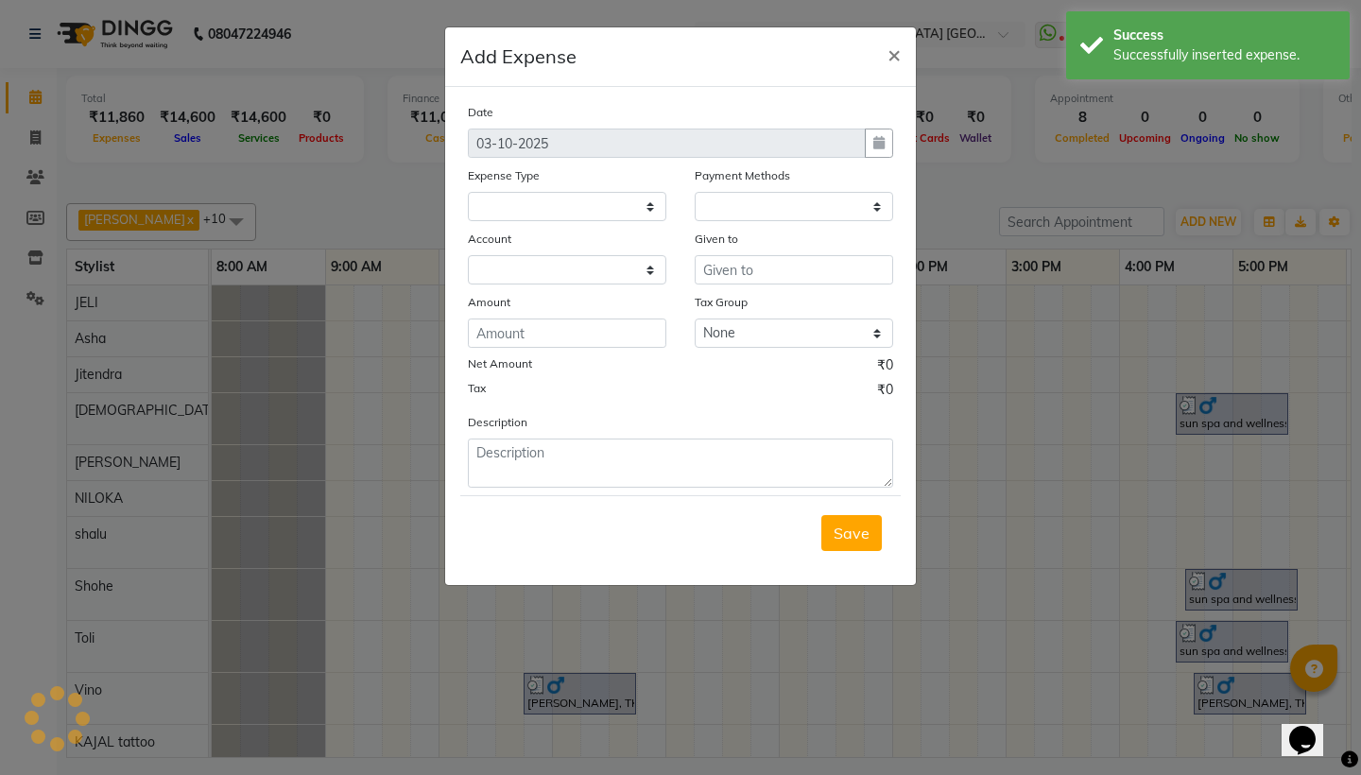
select select
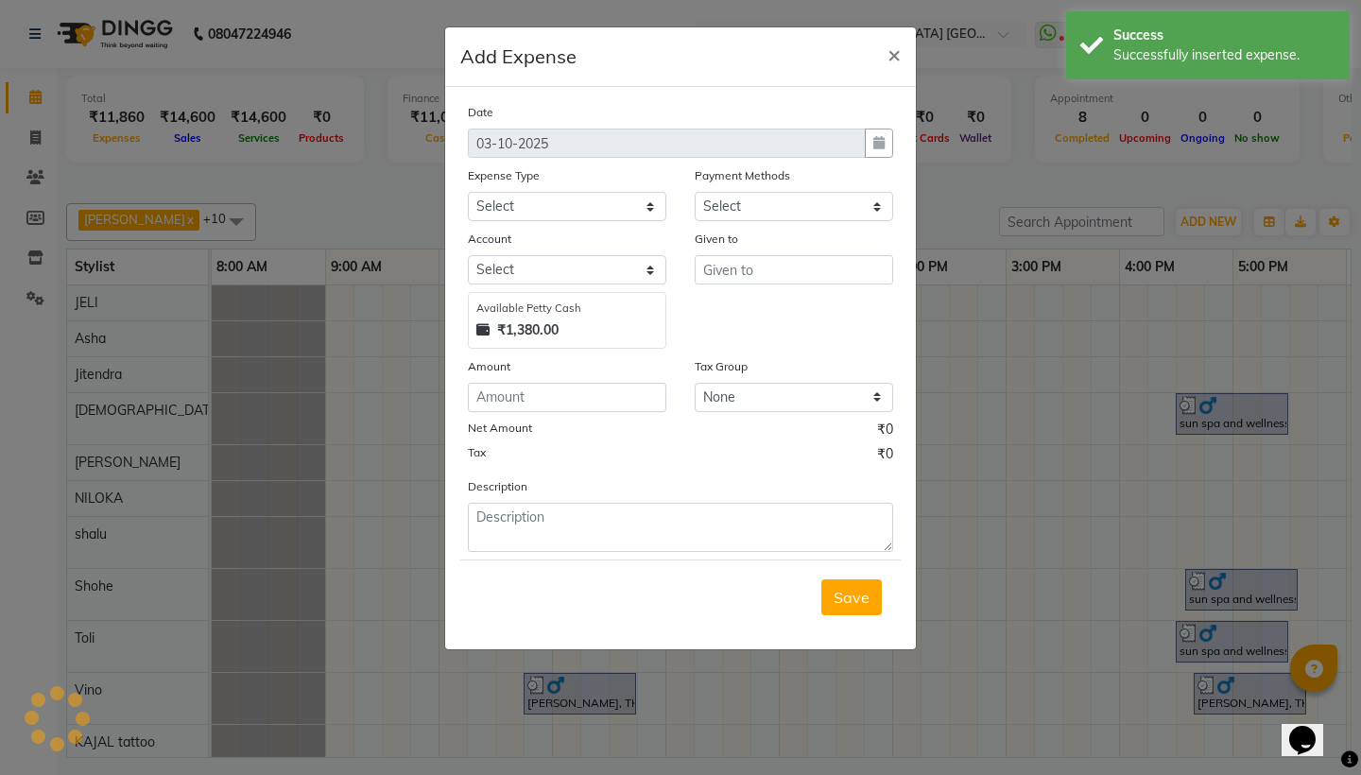
select select "1"
select select "4733"
drag, startPoint x: 1285, startPoint y: 303, endPoint x: 754, endPoint y: 244, distance: 534.3
click at [759, 246] on ngb-modal-window "Add Expense × Date [DATE] Expense Type Select Advance Salary Bank charges Car m…" at bounding box center [680, 387] width 1361 height 775
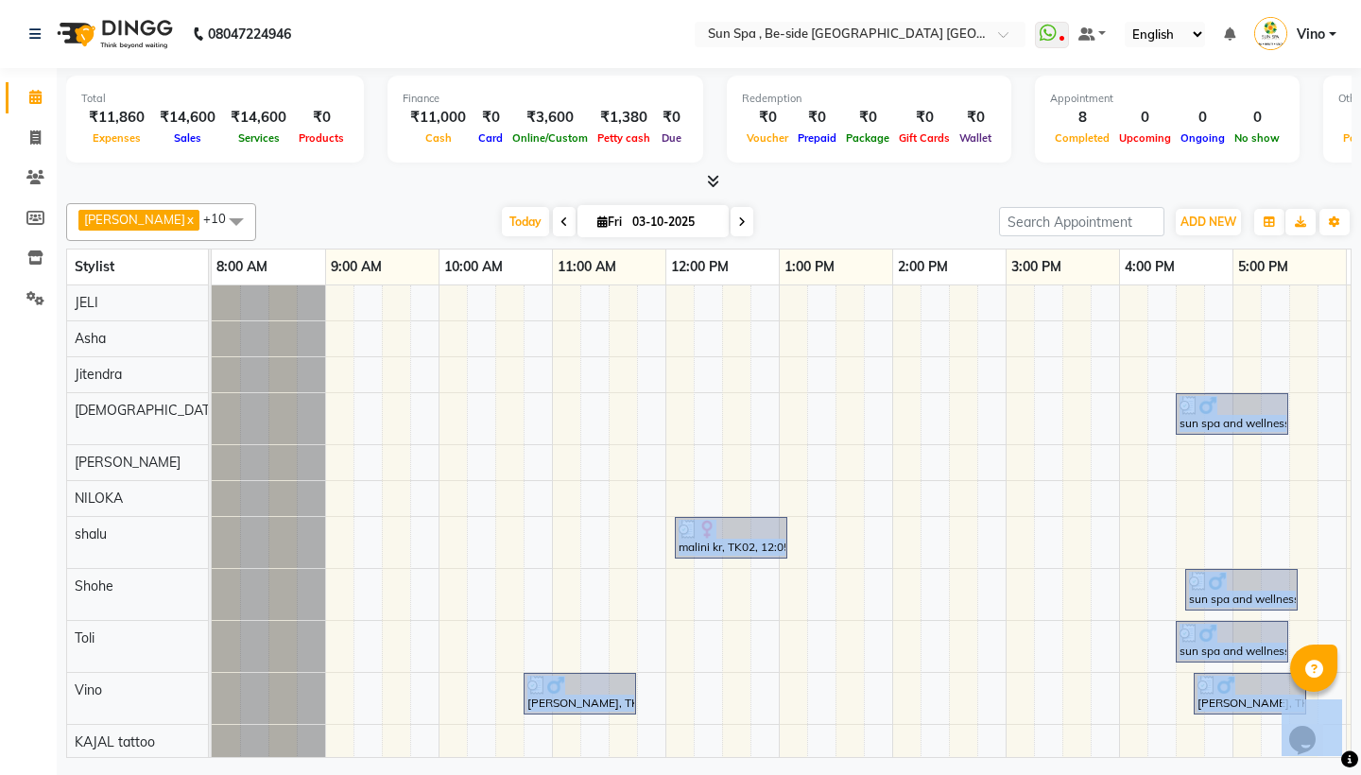
drag, startPoint x: 754, startPoint y: 244, endPoint x: 1181, endPoint y: 306, distance: 431.6
click at [1213, 216] on span "ADD NEW" at bounding box center [1208, 221] width 56 height 14
click at [1199, 311] on link "Add Expense" at bounding box center [1164, 306] width 149 height 25
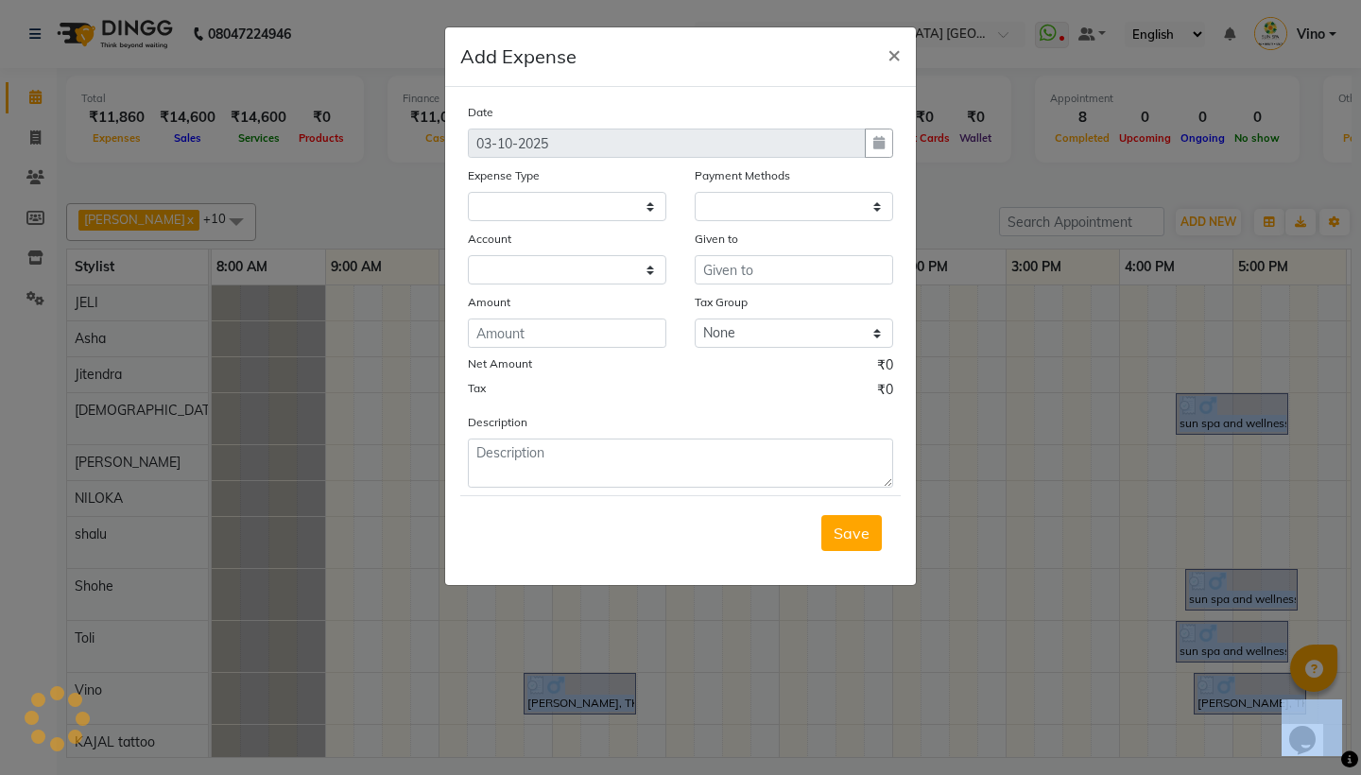
select select
select select "1"
select select "4733"
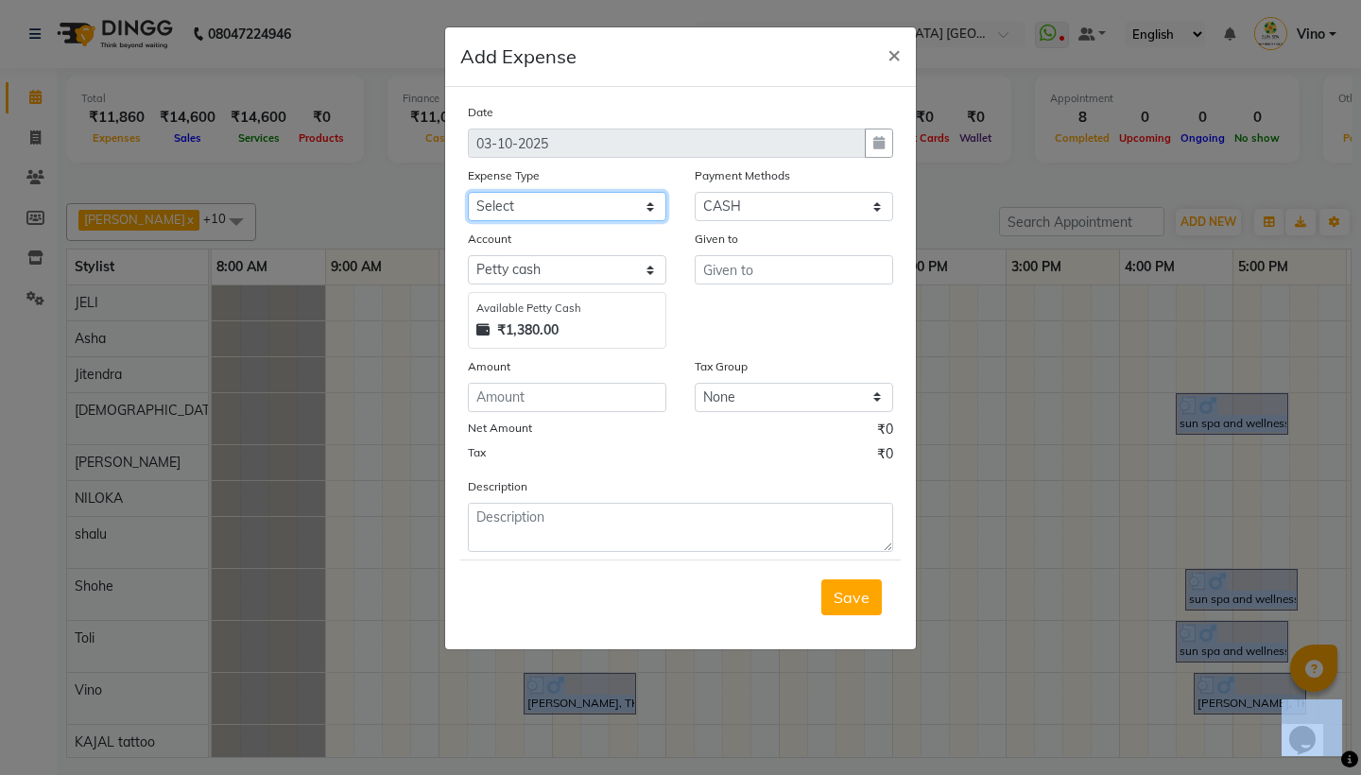
select select "12831"
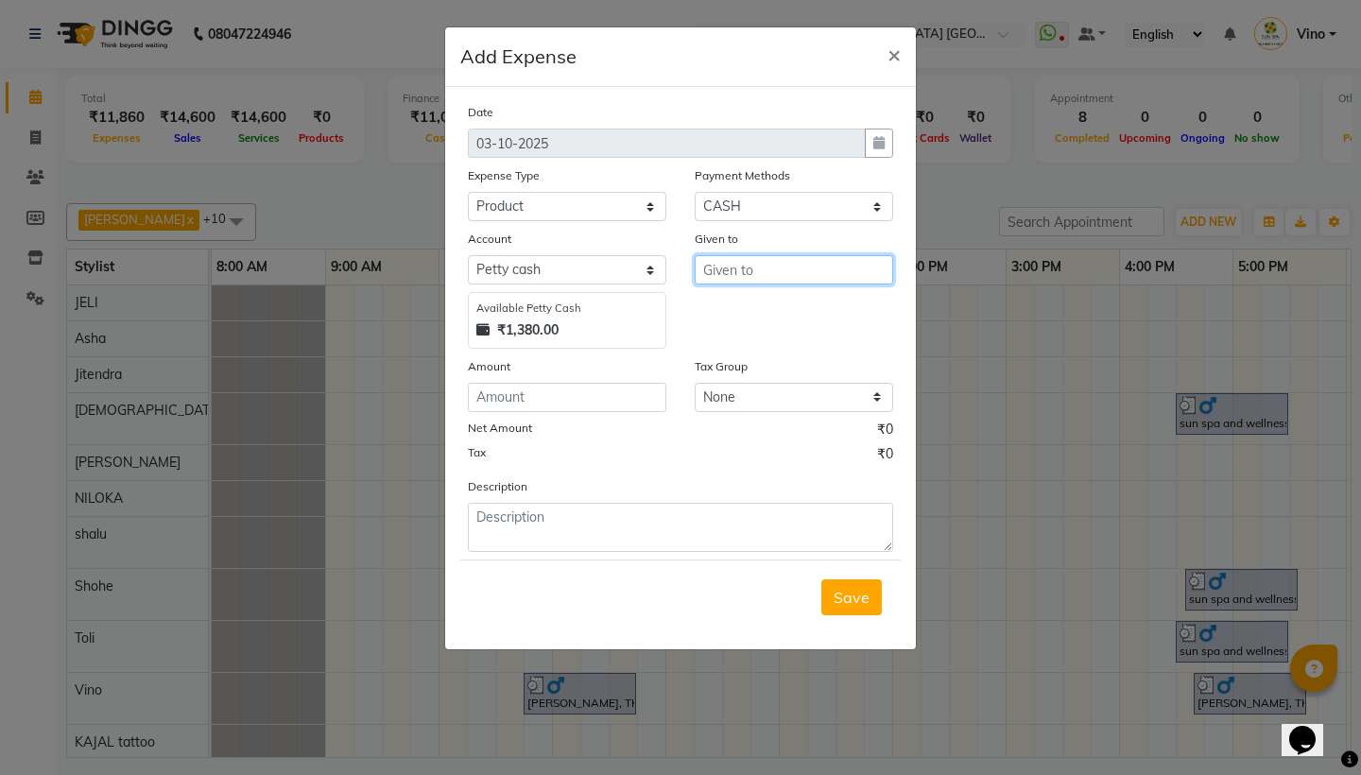
click at [763, 273] on input "text" at bounding box center [793, 269] width 198 height 29
click at [771, 338] on ngb-highlight "K rishna" at bounding box center [745, 340] width 54 height 19
type input "[DEMOGRAPHIC_DATA]"
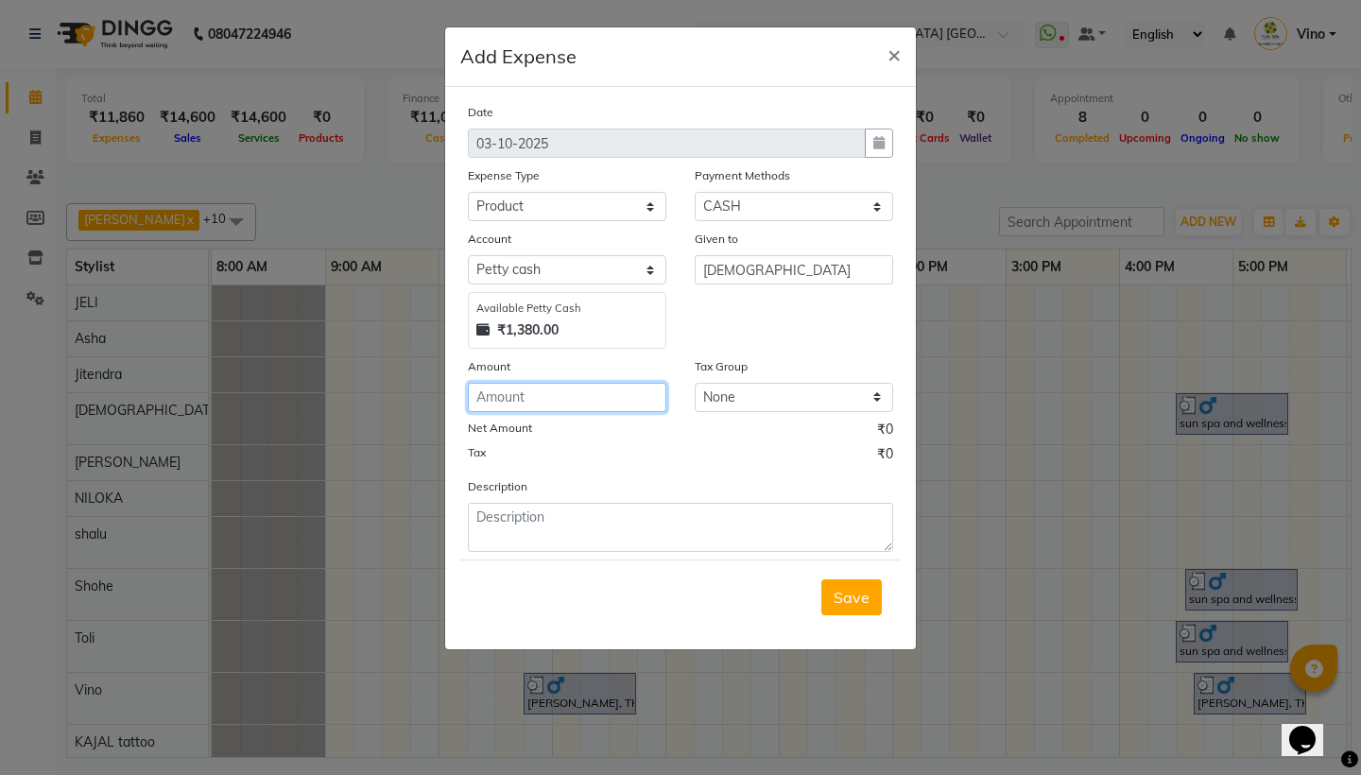
click at [573, 398] on input "number" at bounding box center [567, 397] width 198 height 29
type input "1"
type input "200"
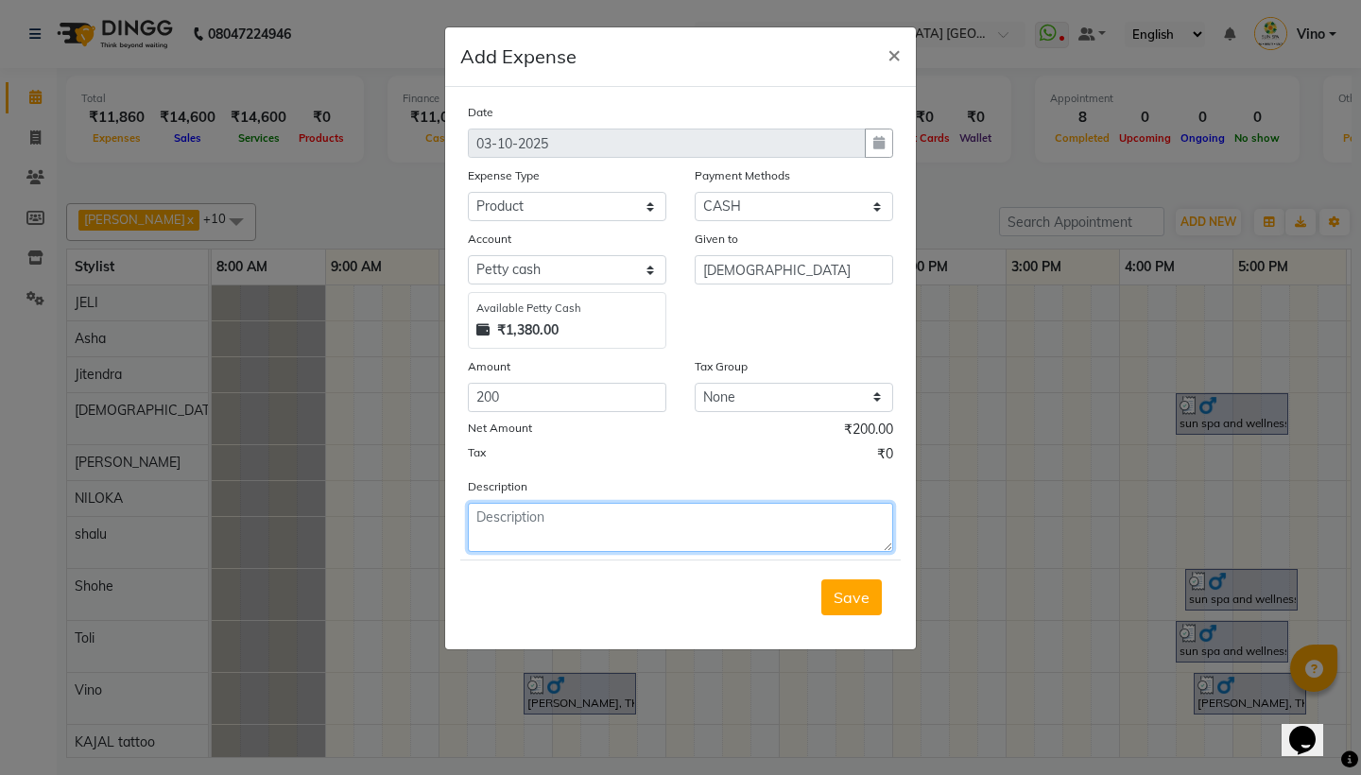
click at [679, 543] on textarea at bounding box center [680, 527] width 425 height 49
type textarea "blt"
click at [846, 605] on span "Save" at bounding box center [851, 597] width 36 height 19
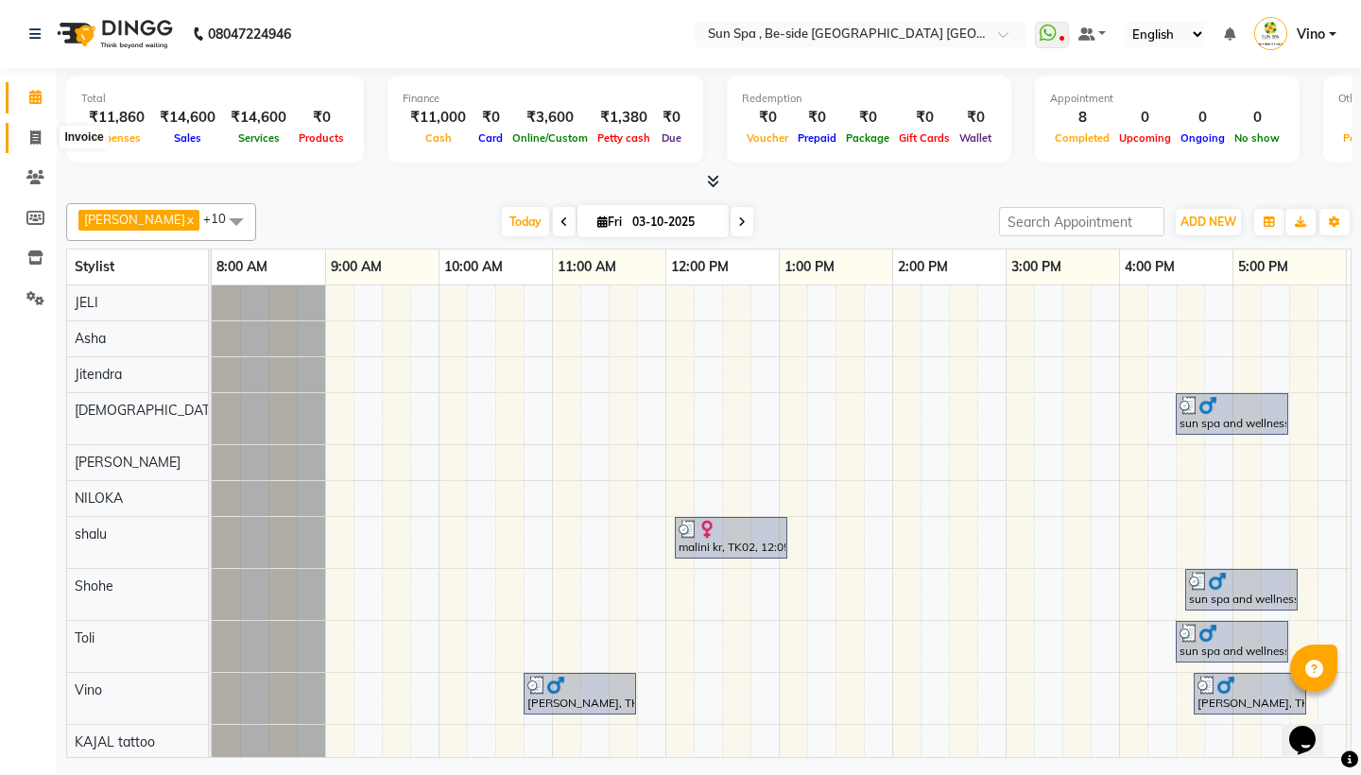
click at [42, 128] on span at bounding box center [35, 139] width 33 height 22
select select "service"
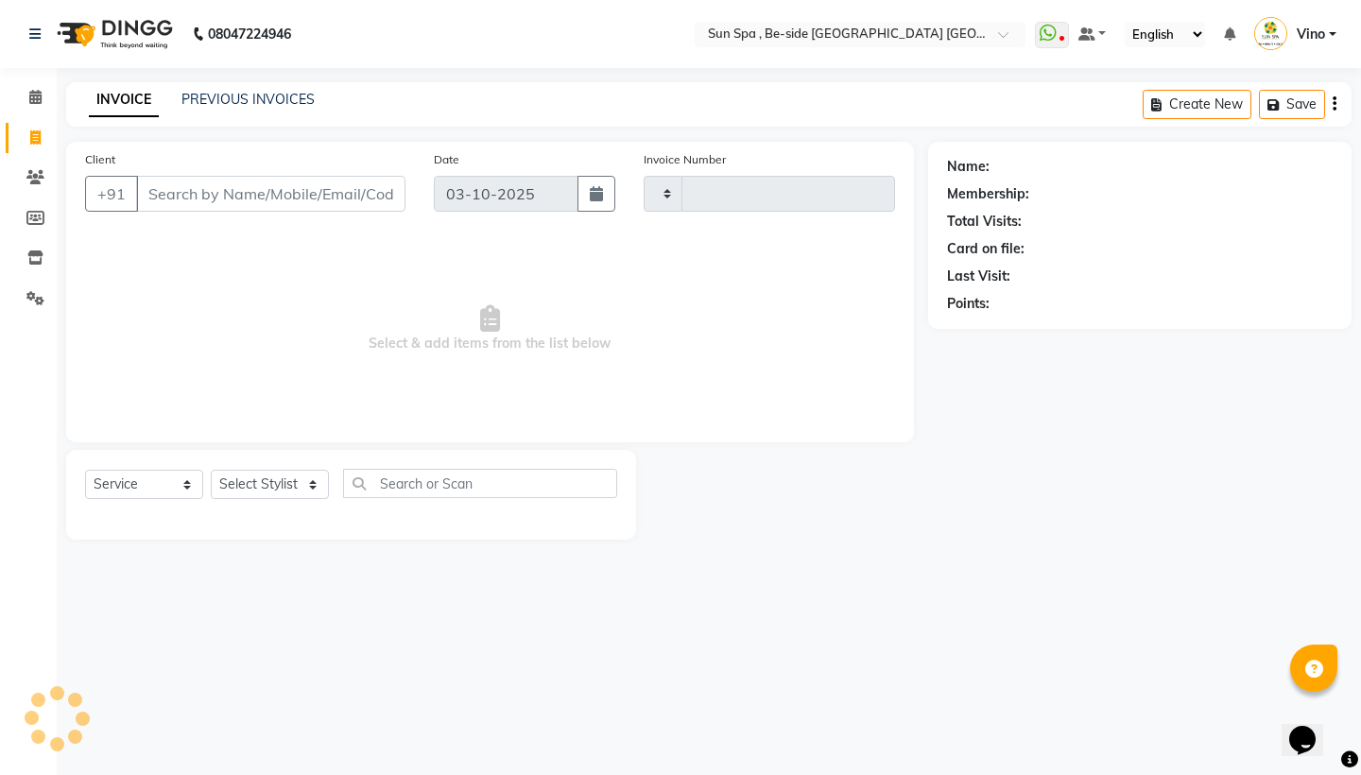
type input "1333"
select select "5782"
click at [42, 92] on icon at bounding box center [35, 97] width 12 height 14
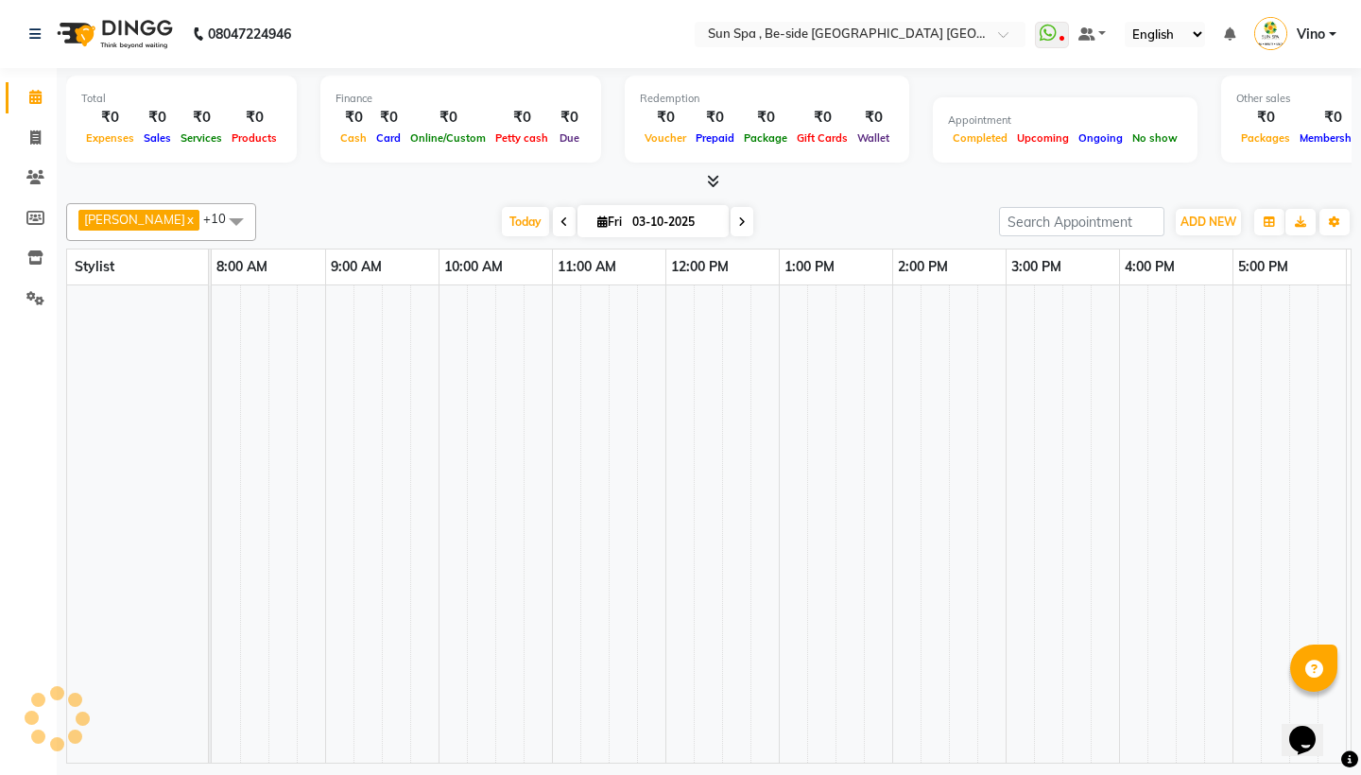
scroll to position [0, 562]
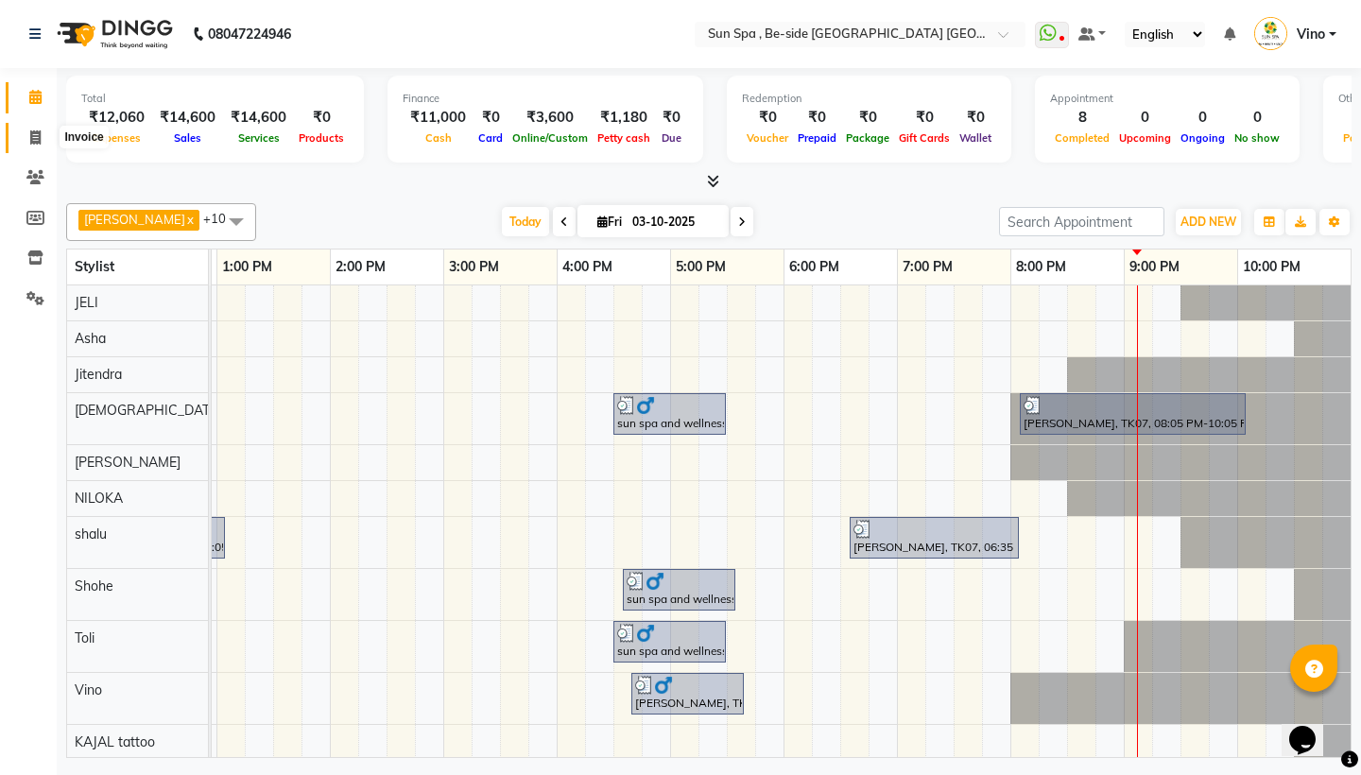
click at [33, 134] on icon at bounding box center [35, 137] width 10 height 14
select select "service"
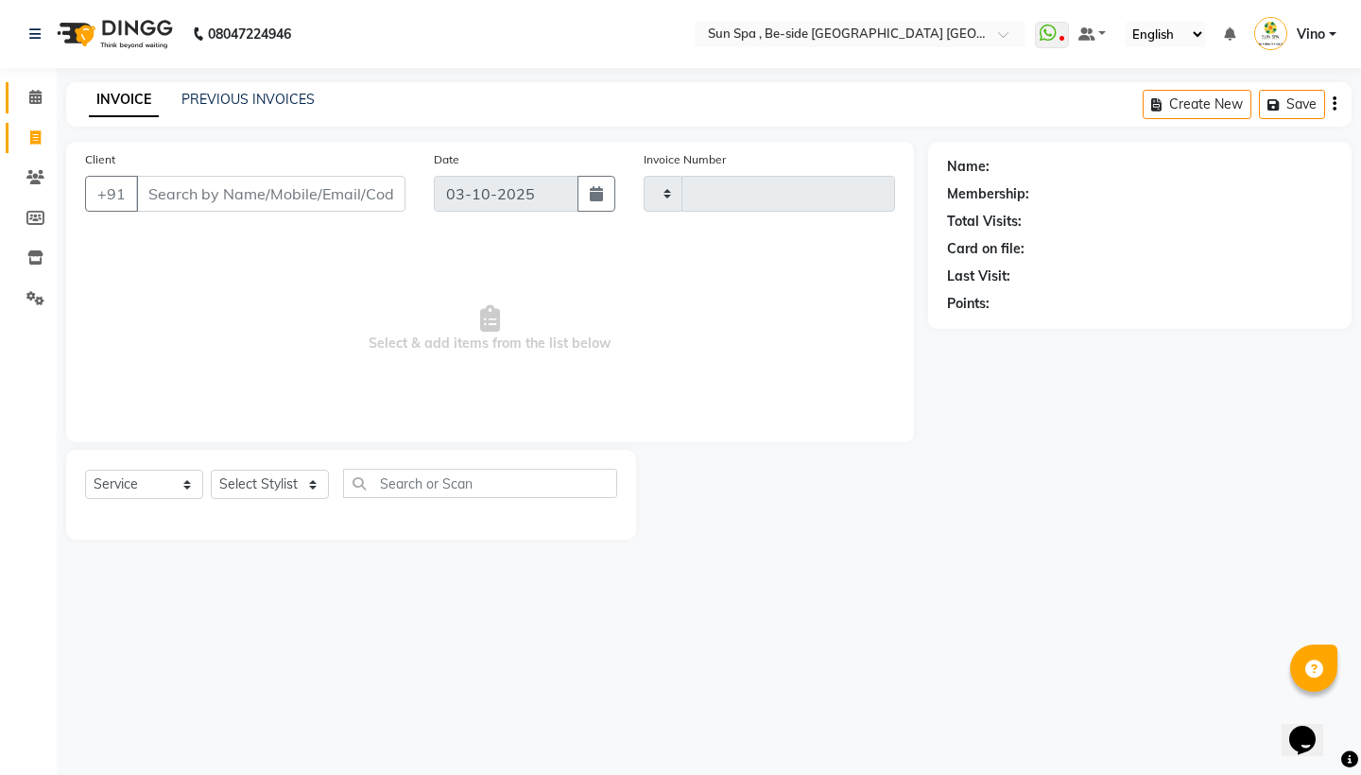
type input "1333"
select select "5782"
click at [35, 89] on span at bounding box center [35, 98] width 33 height 22
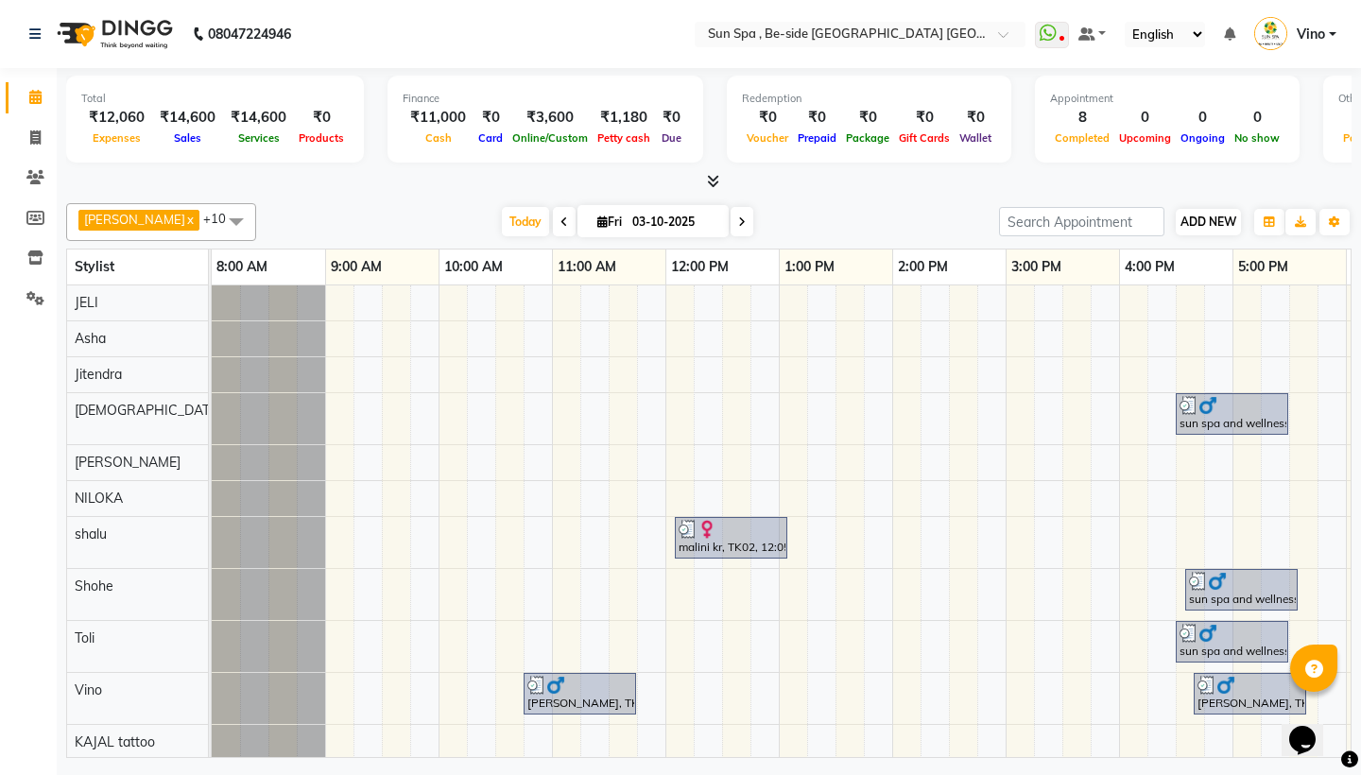
click at [1215, 218] on span "ADD NEW" at bounding box center [1208, 221] width 56 height 14
click at [1319, 303] on link "Add Expense" at bounding box center [1315, 306] width 149 height 25
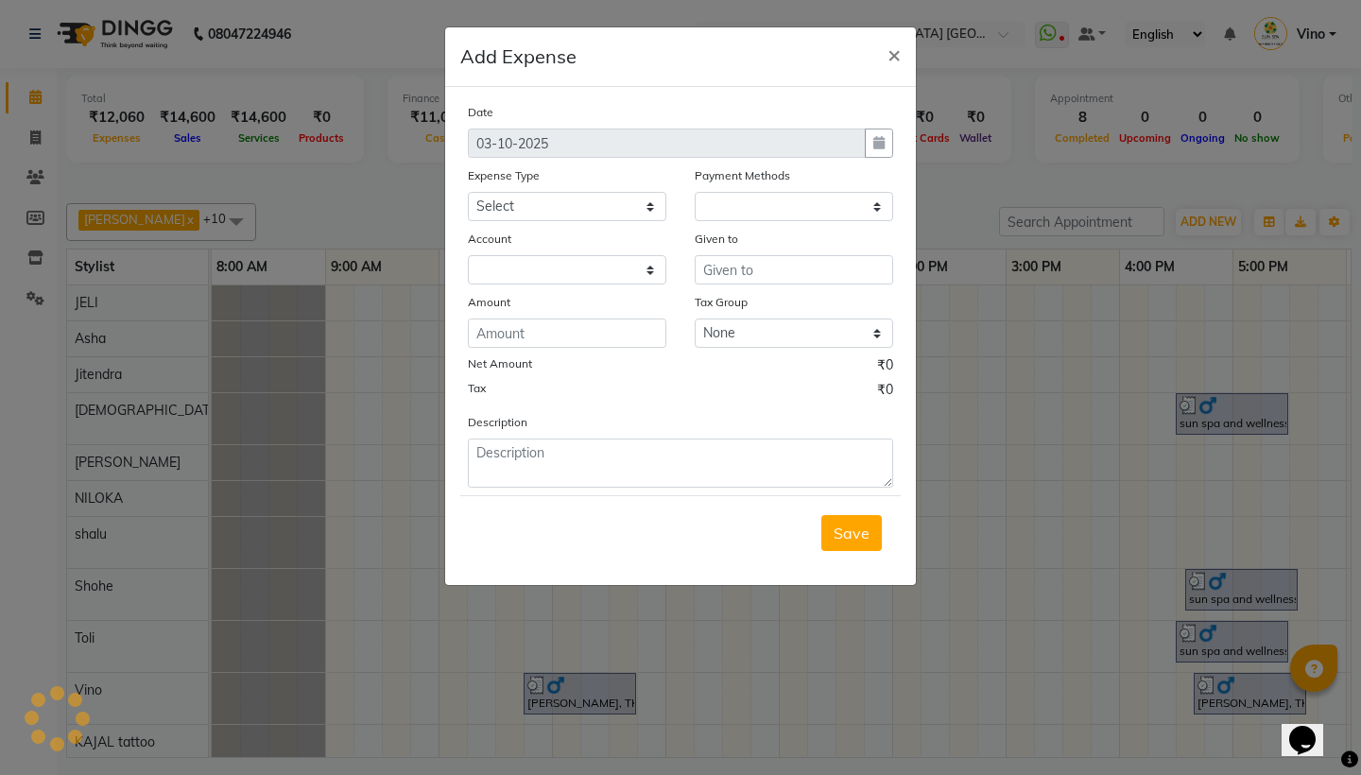
select select "1"
select select "4733"
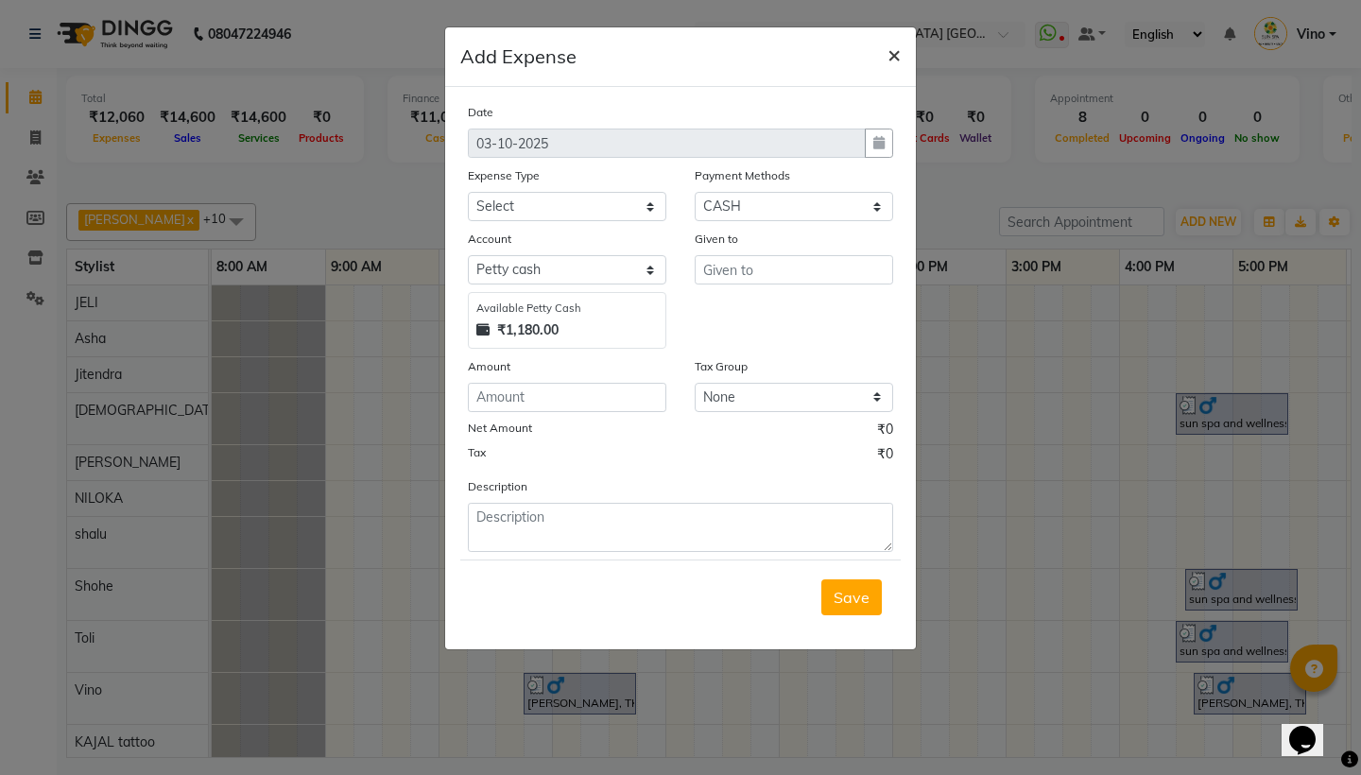
click at [889, 55] on span "×" at bounding box center [893, 54] width 13 height 28
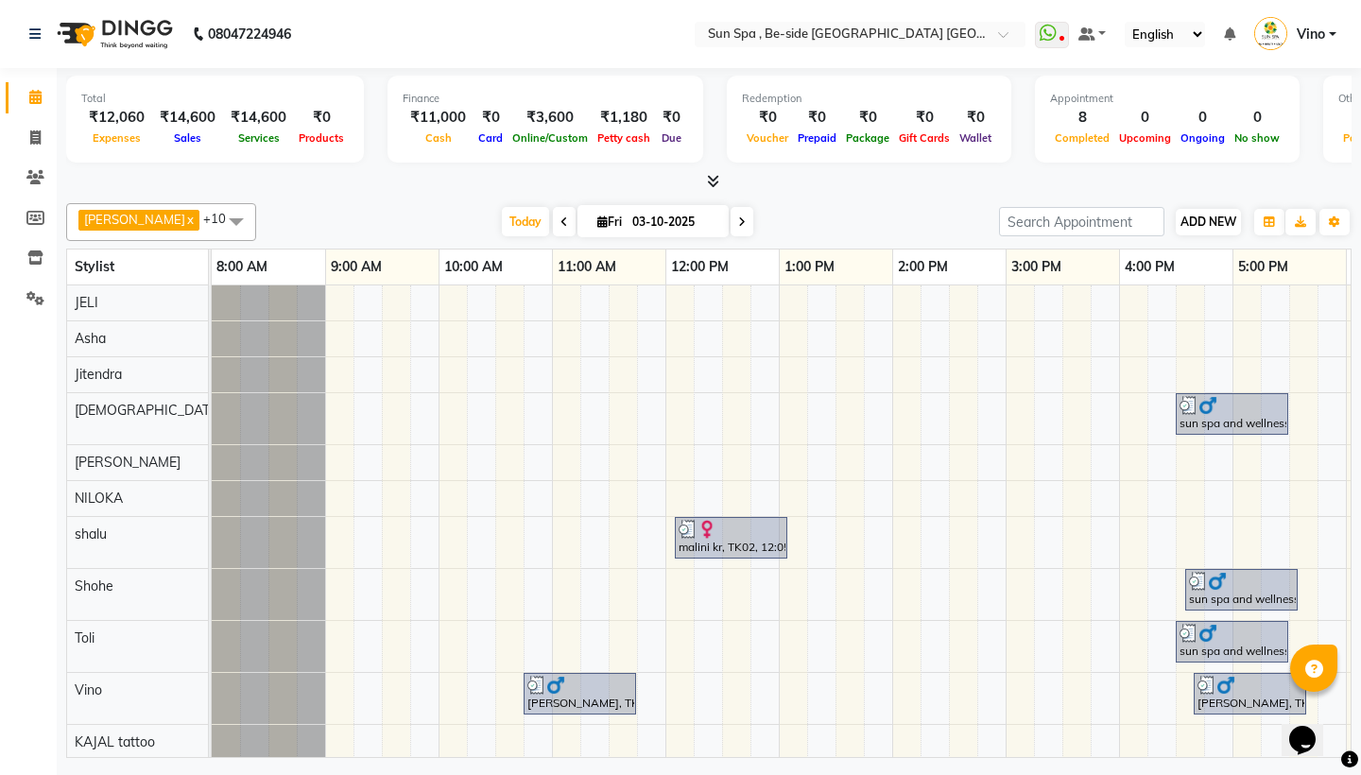
click at [1198, 215] on span "ADD NEW" at bounding box center [1208, 221] width 56 height 14
click at [1173, 309] on link "Add Expense" at bounding box center [1164, 306] width 149 height 25
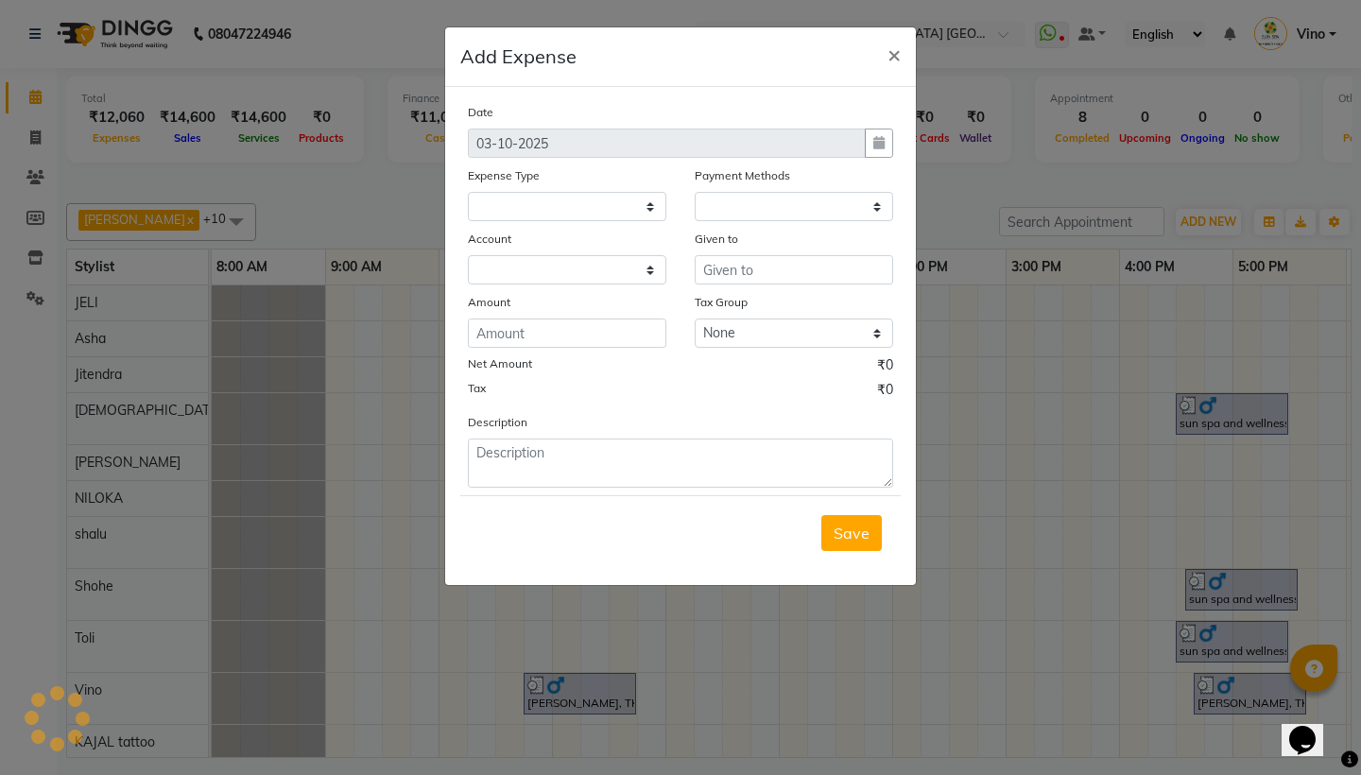
select select "4734"
select select "1"
select select "4733"
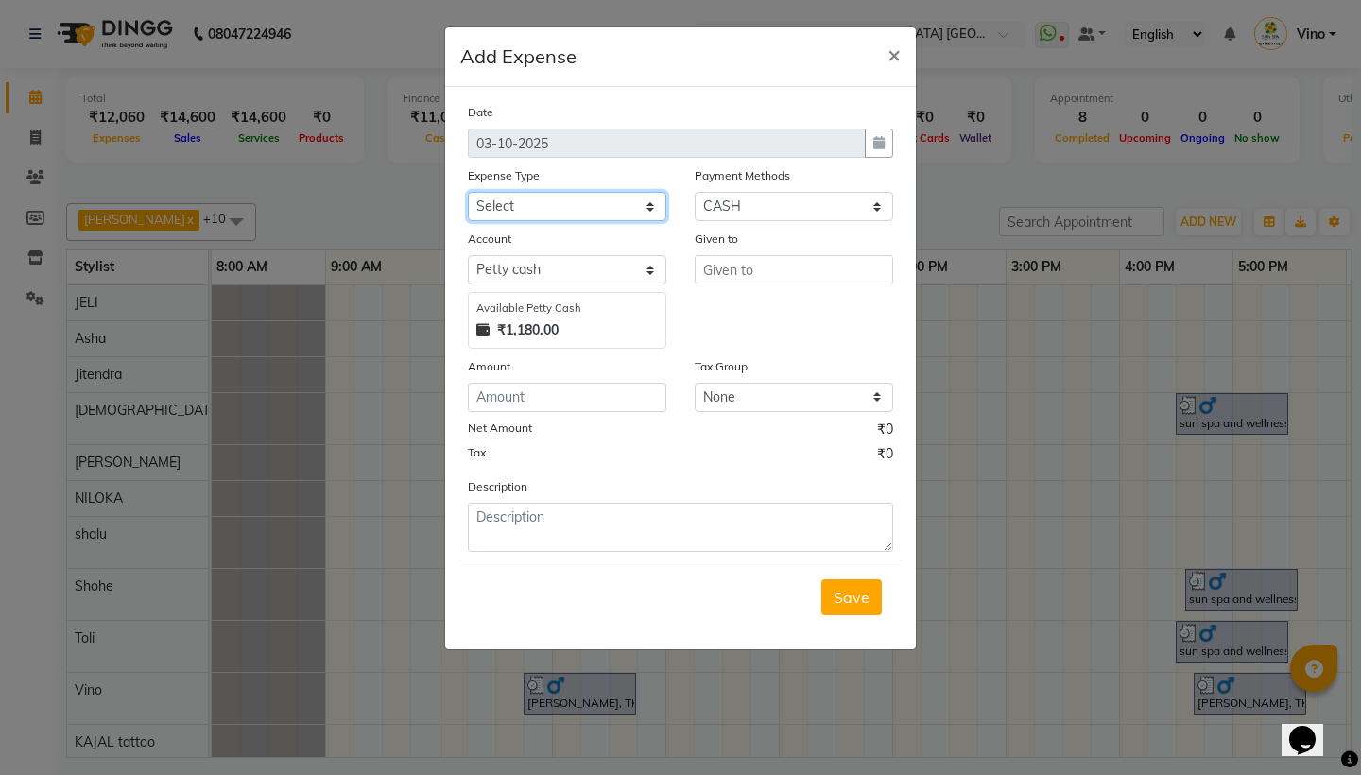
select select "12849"
click at [773, 275] on input "text" at bounding box center [793, 269] width 198 height 29
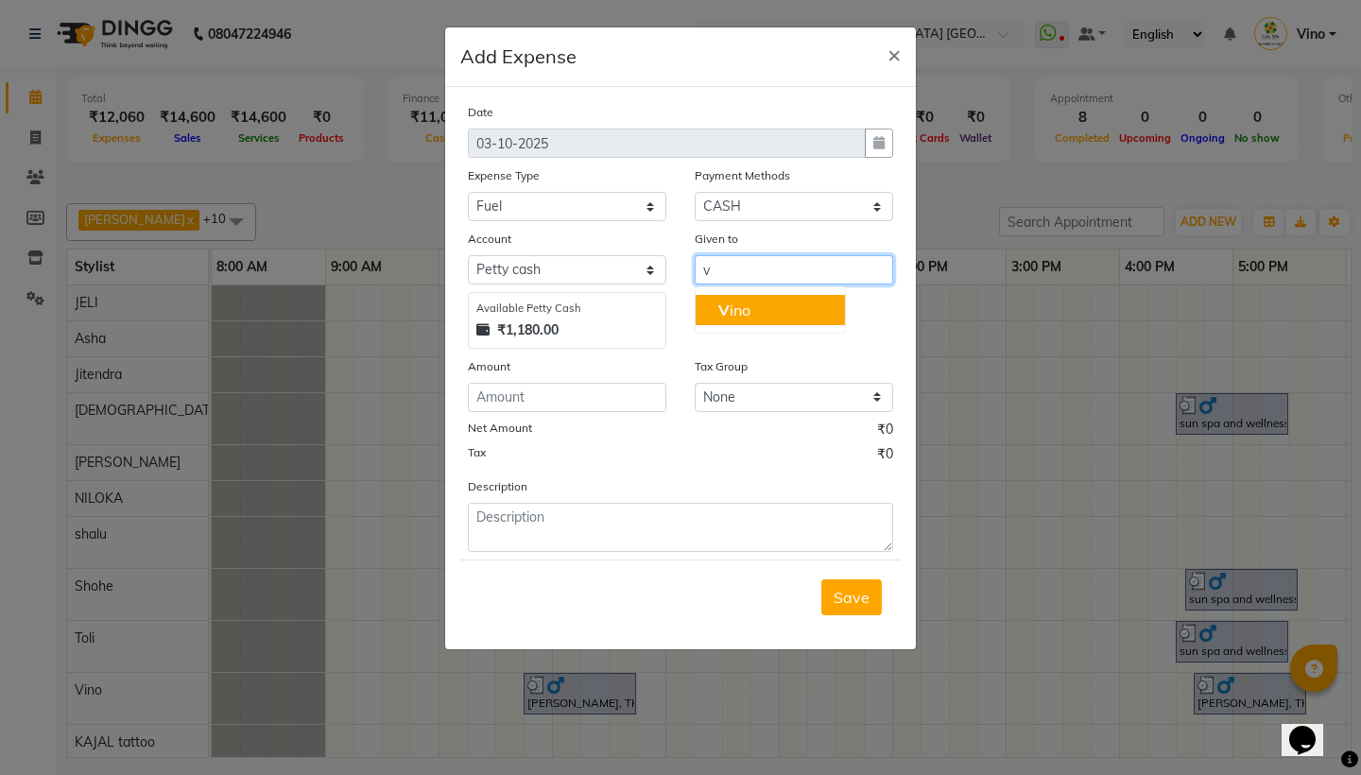
click at [773, 318] on button "V ino" at bounding box center [769, 310] width 149 height 30
type input "Vino"
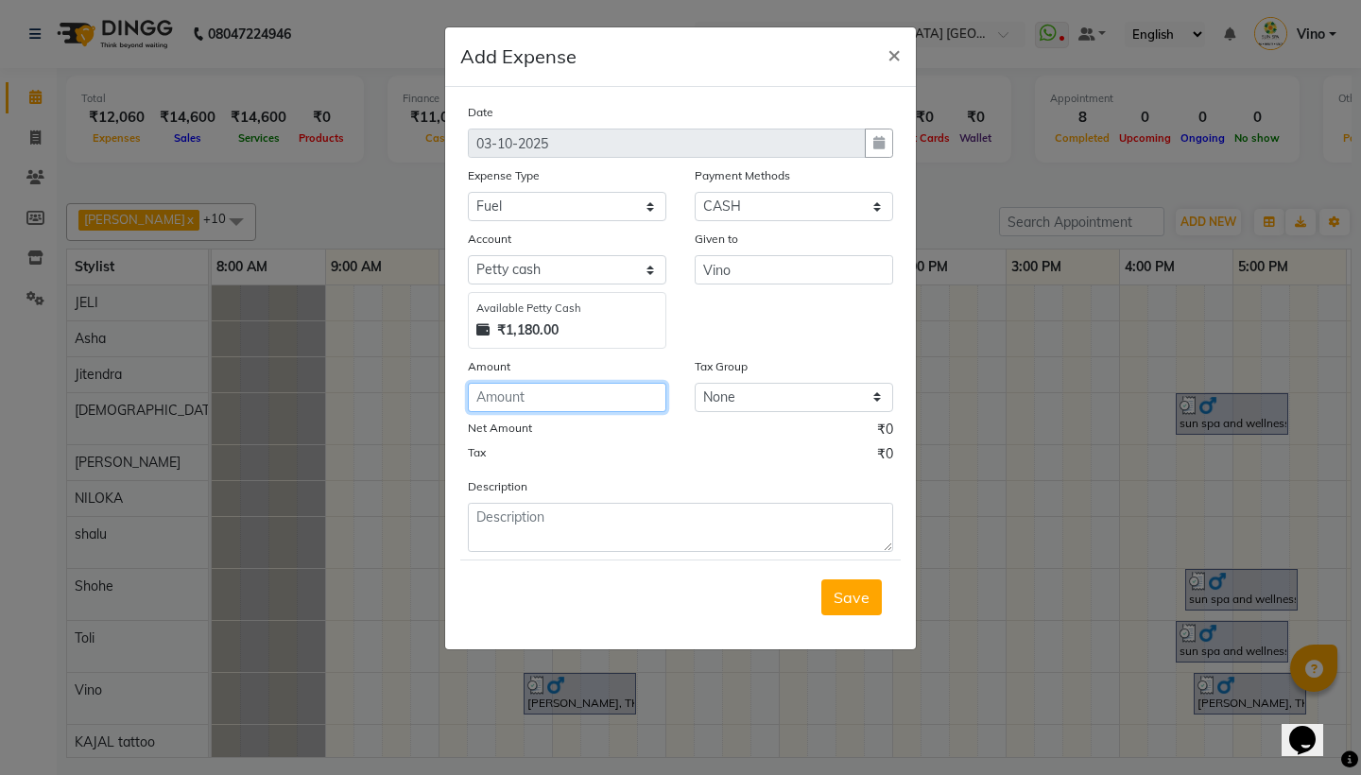
click at [552, 405] on input "number" at bounding box center [567, 397] width 198 height 29
type input "180"
click at [845, 601] on span "Save" at bounding box center [851, 597] width 36 height 19
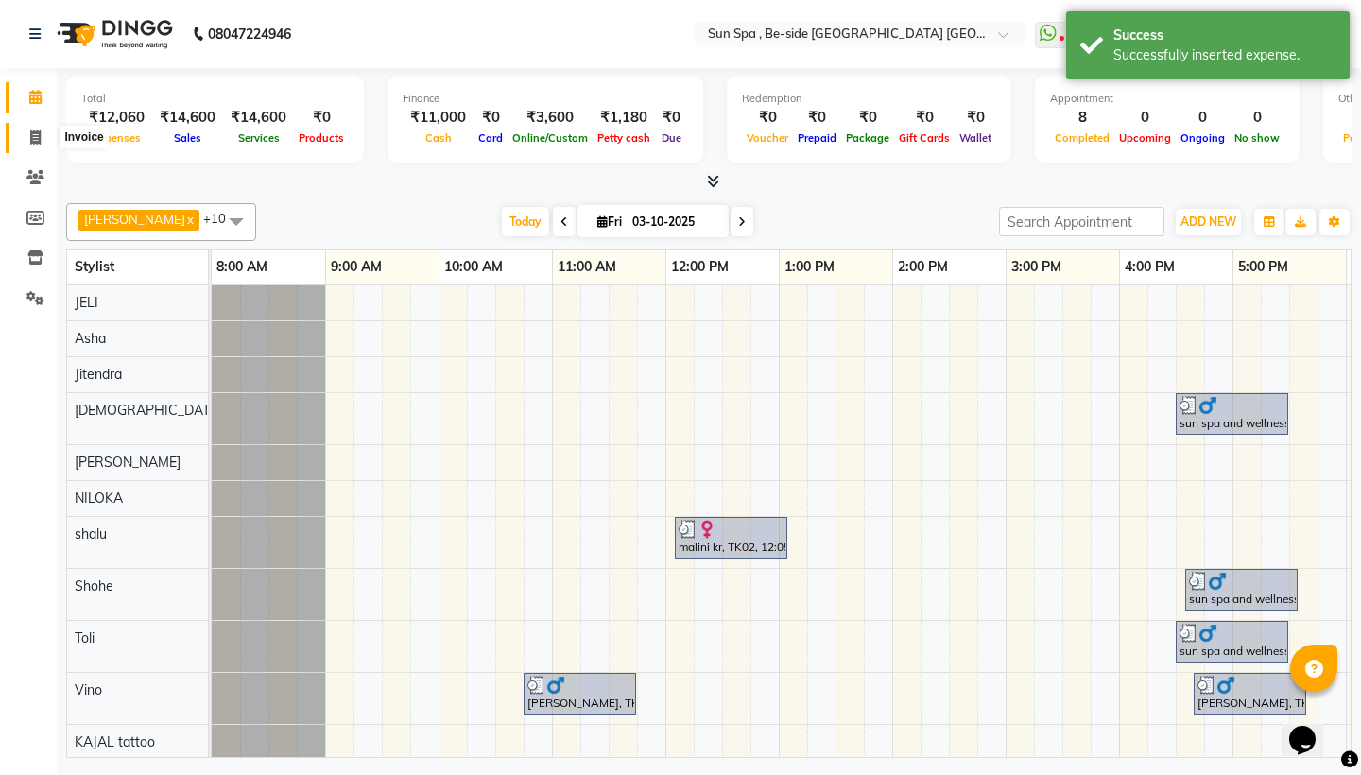
click at [38, 135] on icon at bounding box center [35, 137] width 10 height 14
select select "service"
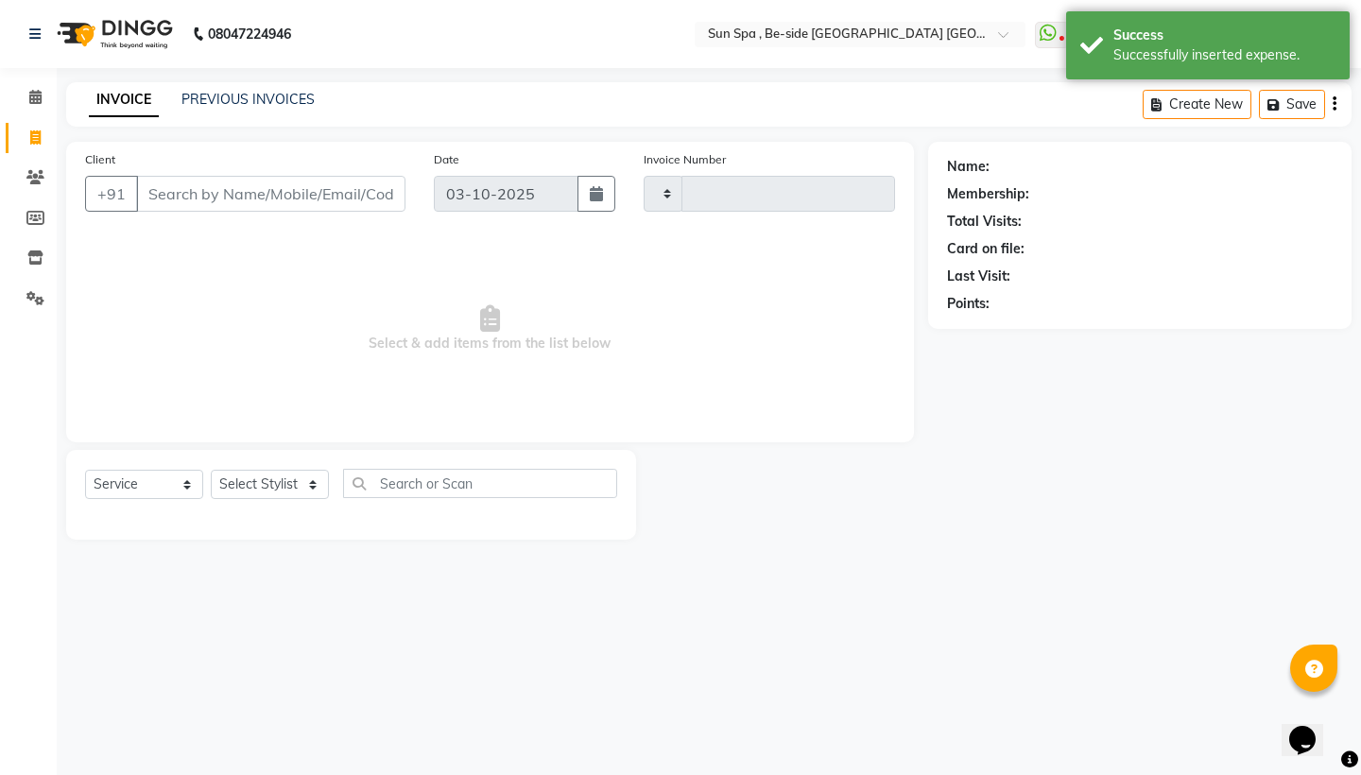
type input "1333"
select select "5782"
click at [34, 97] on icon at bounding box center [35, 97] width 12 height 14
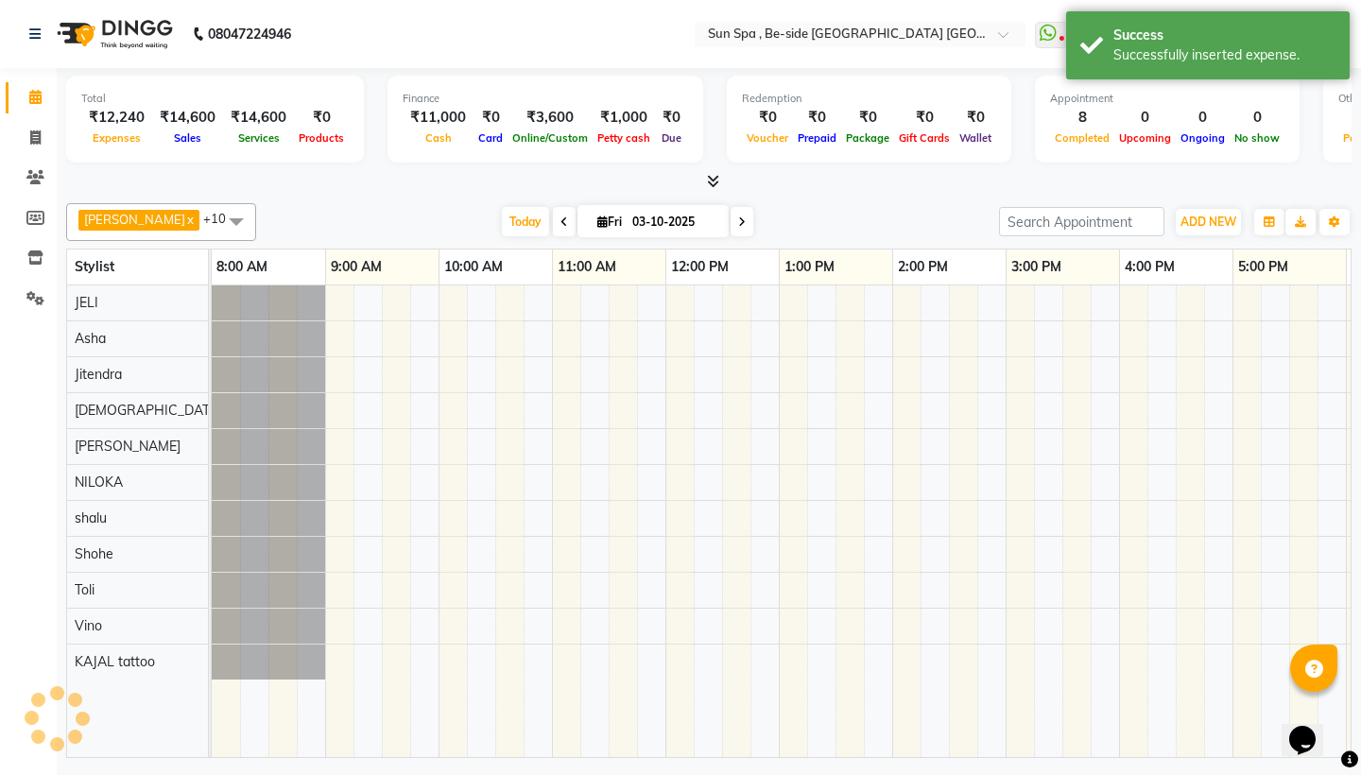
scroll to position [0, 562]
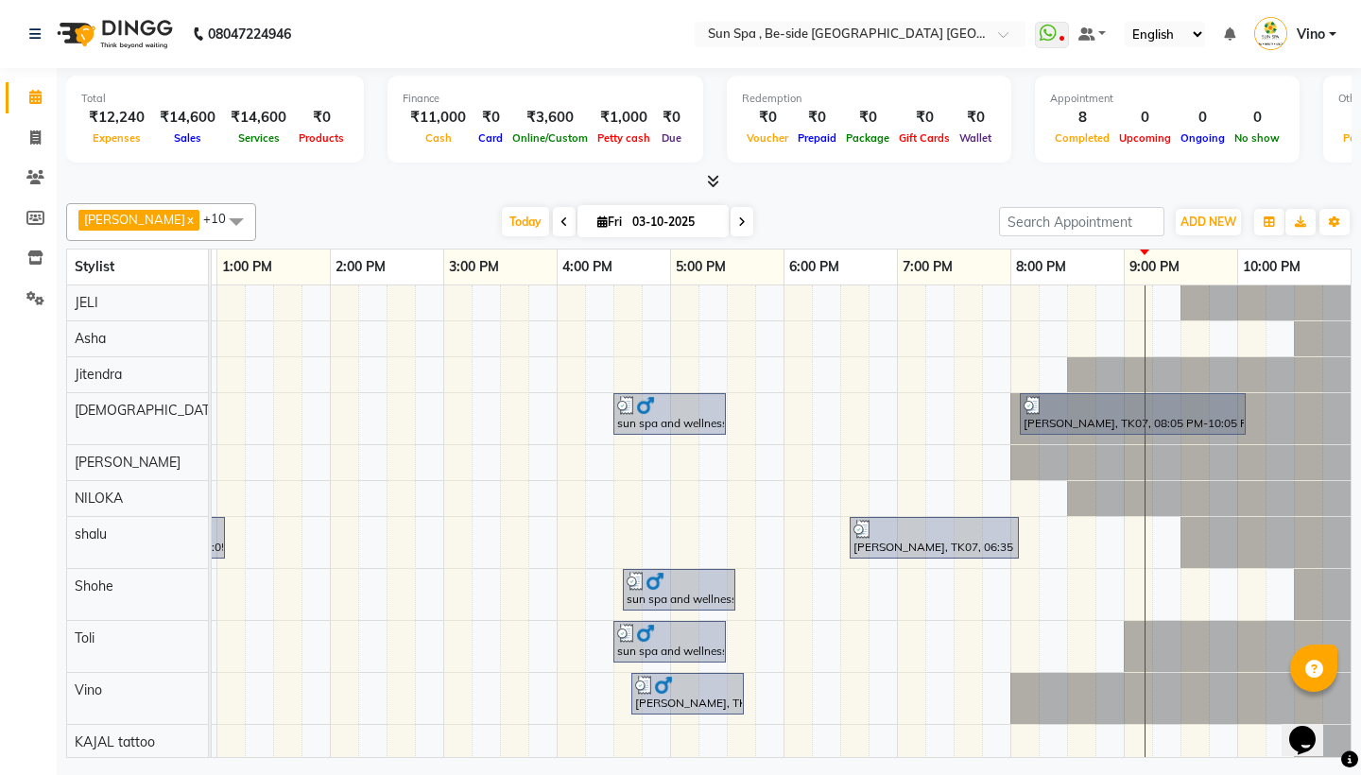
click at [716, 182] on icon at bounding box center [713, 181] width 12 height 14
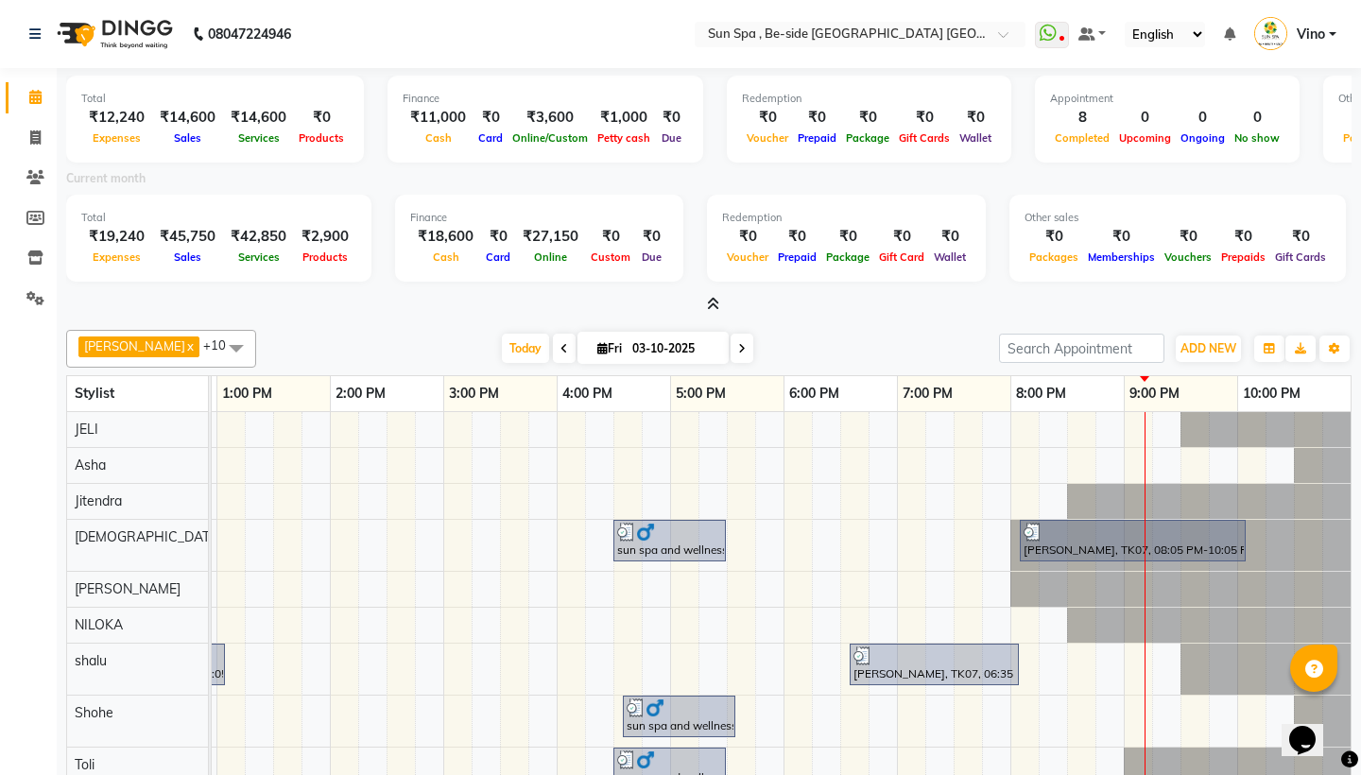
click at [711, 302] on icon at bounding box center [713, 304] width 12 height 14
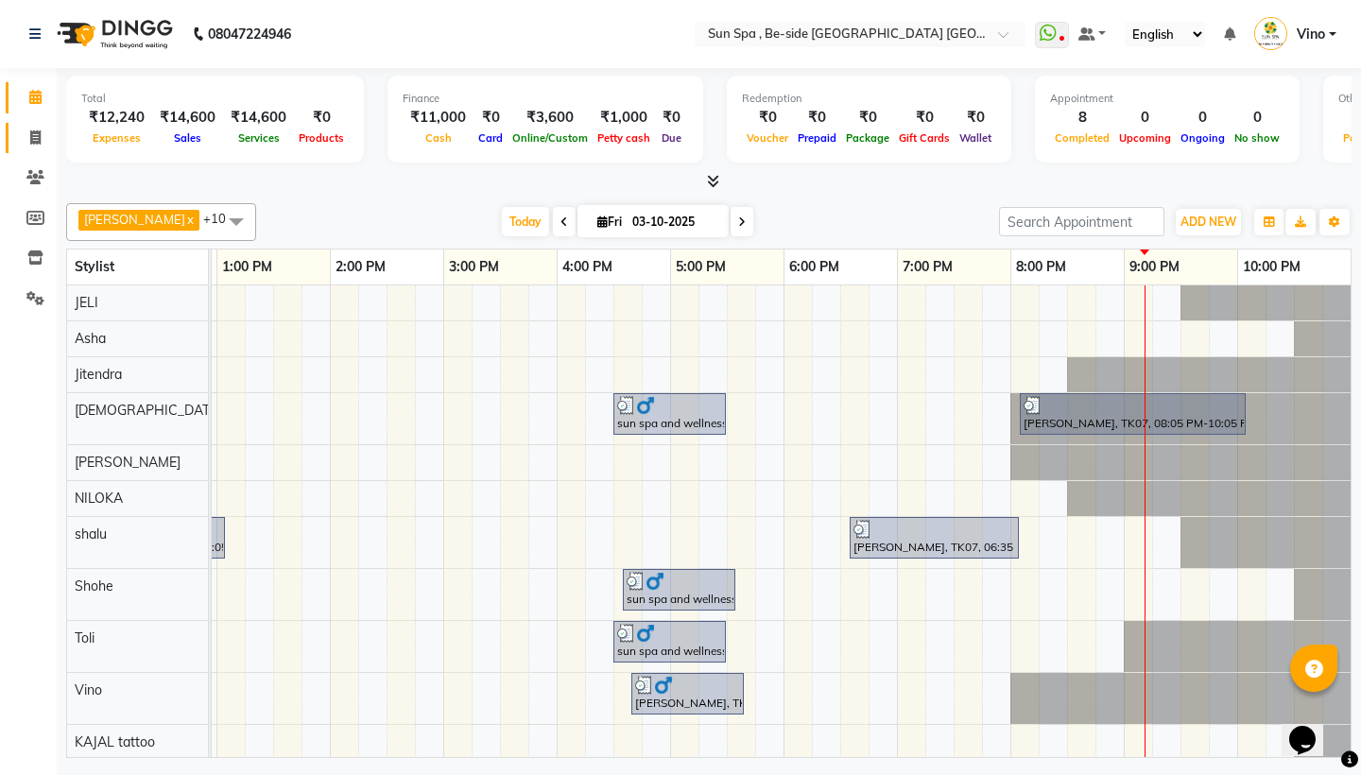
click at [37, 128] on span at bounding box center [35, 139] width 33 height 22
select select "service"
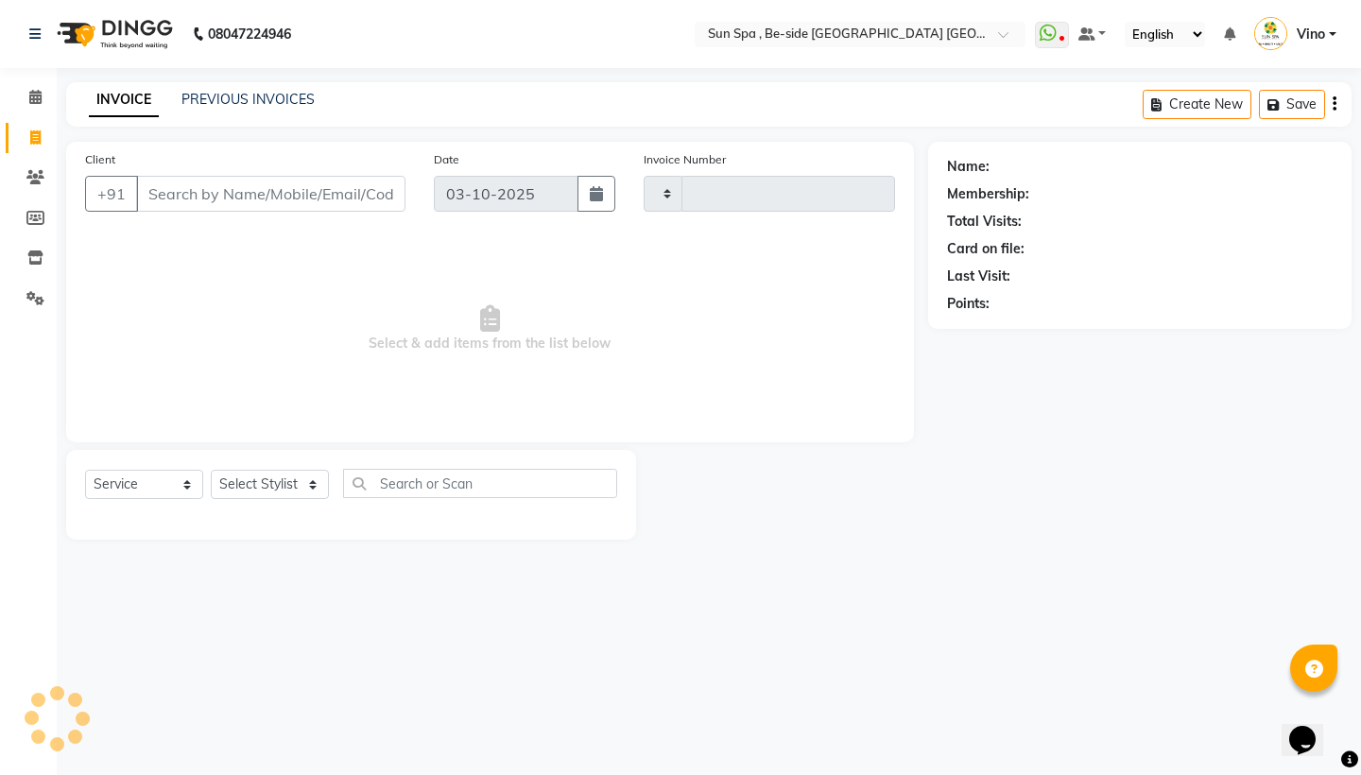
type input "1333"
select select "5782"
click at [32, 94] on icon at bounding box center [35, 97] width 12 height 14
